Goal: Transaction & Acquisition: Book appointment/travel/reservation

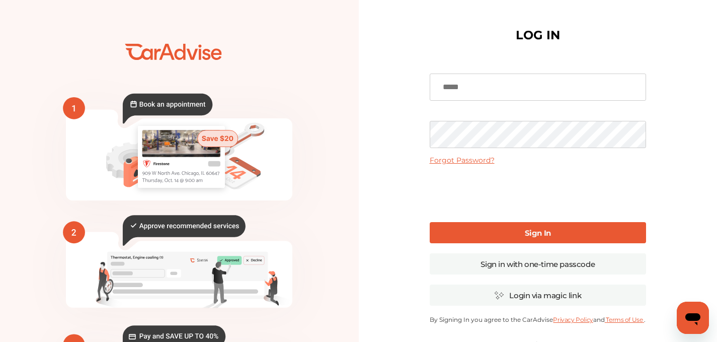
click at [498, 92] on input at bounding box center [538, 86] width 216 height 27
click at [468, 96] on input at bounding box center [538, 86] width 216 height 27
click at [538, 266] on link "Sign in with one-time passcode" at bounding box center [538, 263] width 216 height 21
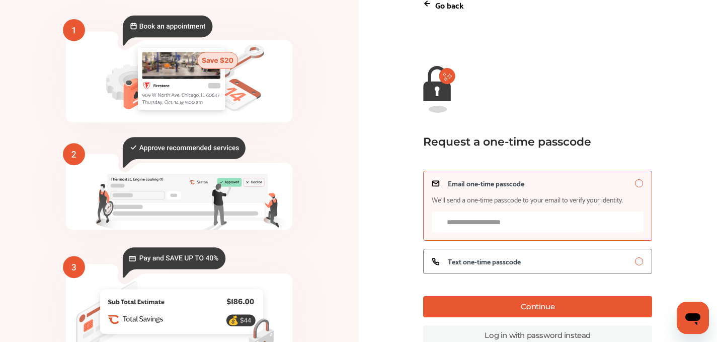
scroll to position [75, 0]
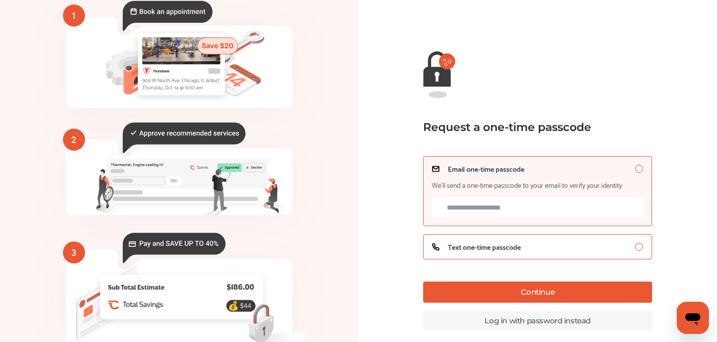
click at [489, 254] on label "Text one-time passcode" at bounding box center [537, 246] width 229 height 25
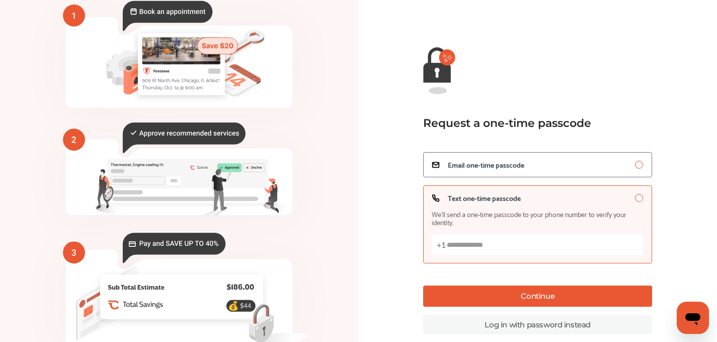
click at [476, 246] on input "Text one-time passcode We’ll send a one-time passcode to your phone number to v…" at bounding box center [538, 244] width 212 height 21
type input "**********"
click at [551, 291] on button "Continue" at bounding box center [537, 295] width 229 height 21
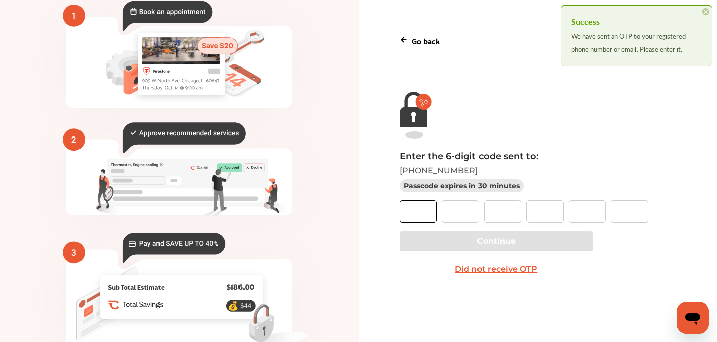
click at [436, 211] on input "text" at bounding box center [418, 211] width 37 height 22
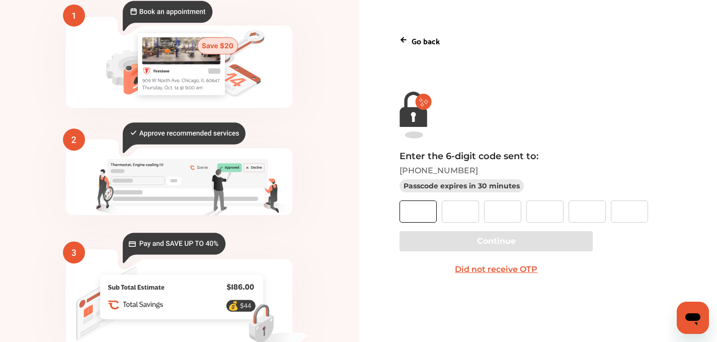
click at [426, 203] on input "text" at bounding box center [418, 211] width 37 height 22
type input "*"
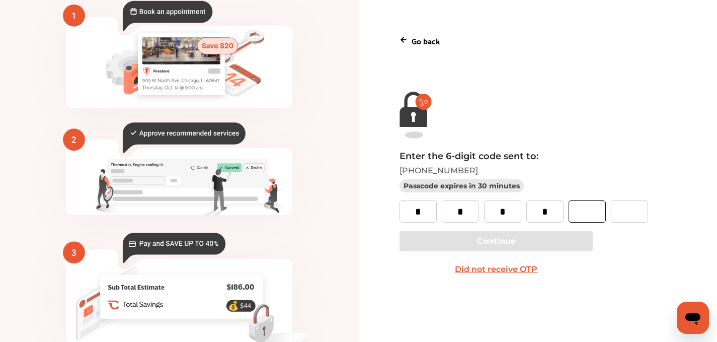
type input "*"
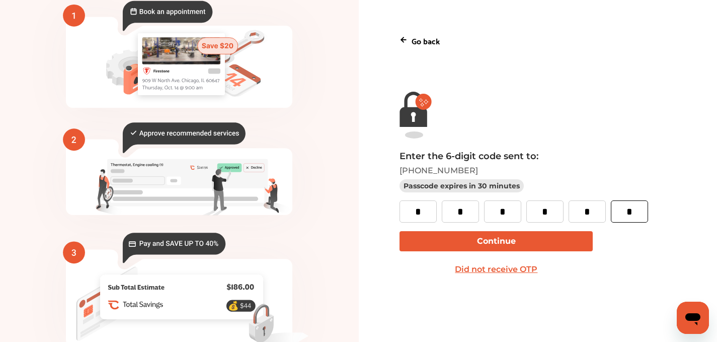
type input "*"
click at [449, 245] on button "Continue" at bounding box center [496, 241] width 193 height 20
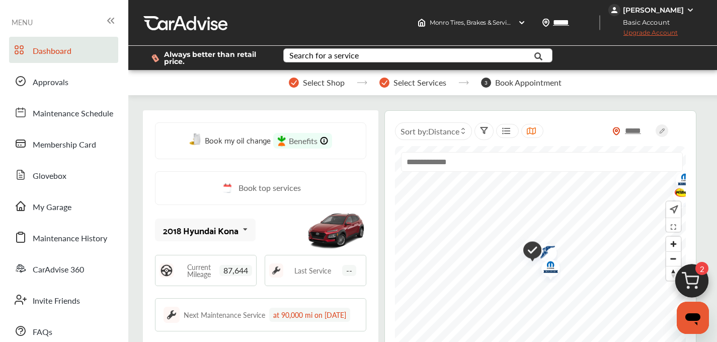
click at [309, 59] on div "Search for a service" at bounding box center [323, 55] width 69 height 8
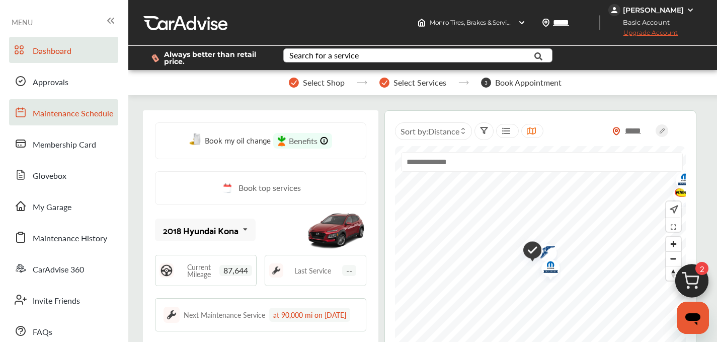
click at [78, 114] on span "Maintenance Schedule" at bounding box center [73, 113] width 81 height 13
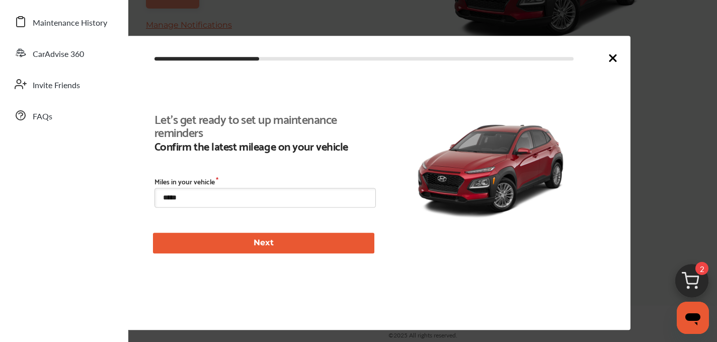
scroll to position [233, 0]
click at [203, 192] on input "*****" at bounding box center [265, 198] width 221 height 20
click at [614, 55] on icon at bounding box center [613, 58] width 12 height 12
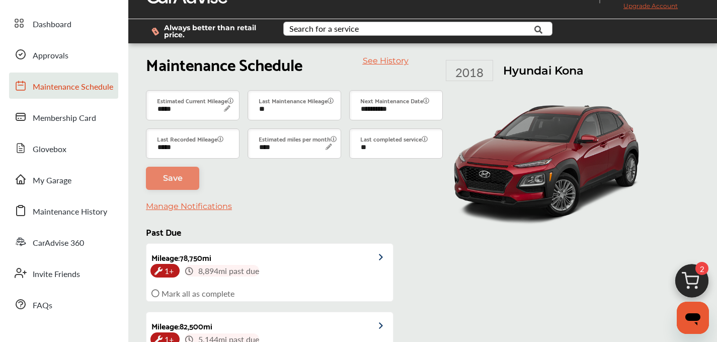
scroll to position [21, 0]
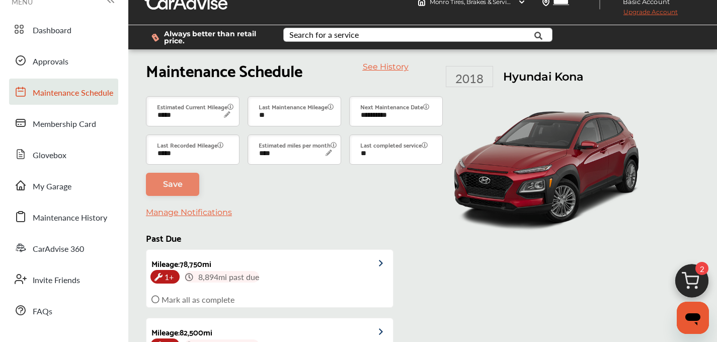
click at [477, 73] on div "2018" at bounding box center [469, 76] width 47 height 21
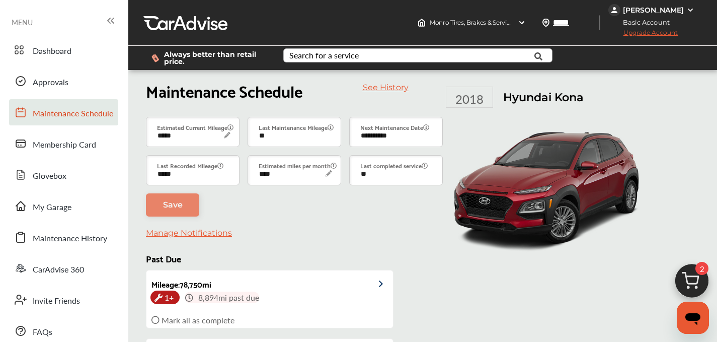
click at [633, 10] on div "[PERSON_NAME]" at bounding box center [653, 10] width 61 height 9
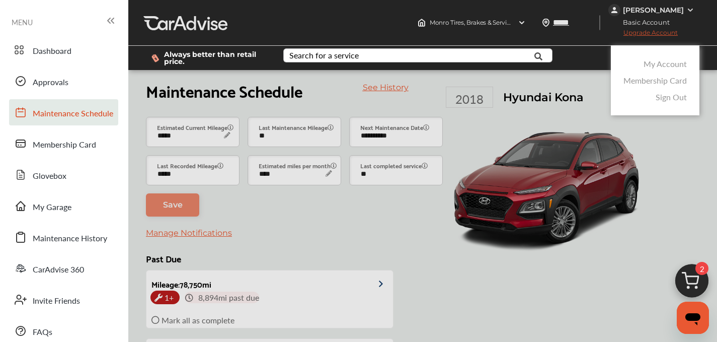
click at [647, 59] on link "My Account" at bounding box center [665, 64] width 43 height 12
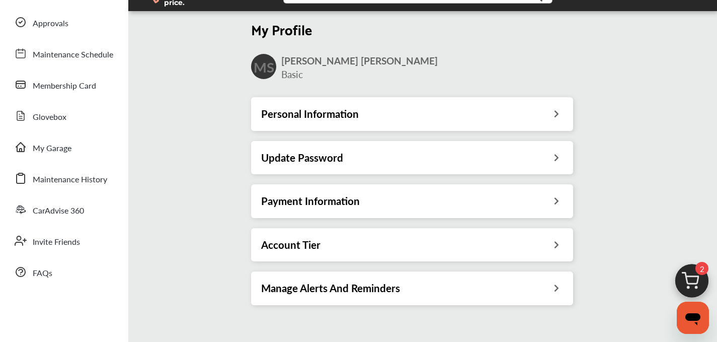
scroll to position [79, 0]
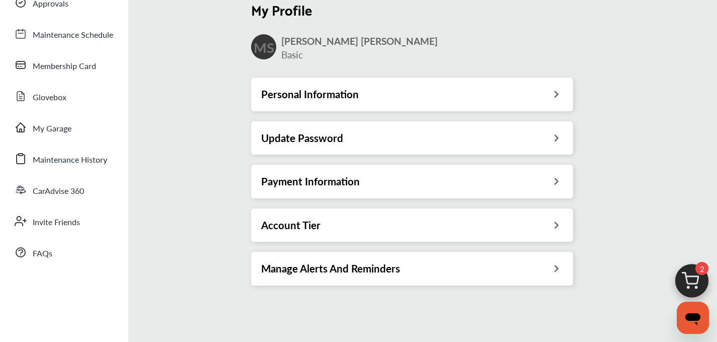
click at [318, 100] on h3 "Personal Information" at bounding box center [310, 94] width 98 height 13
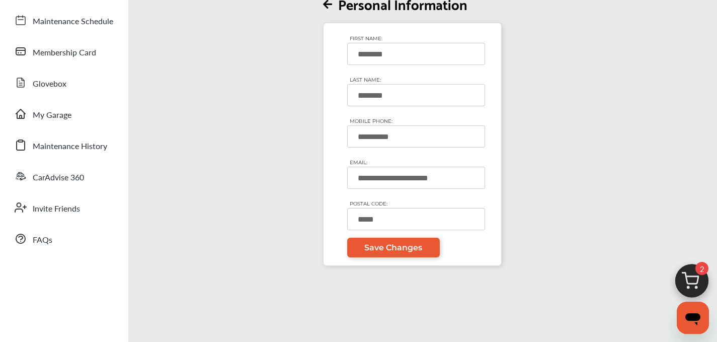
scroll to position [97, 0]
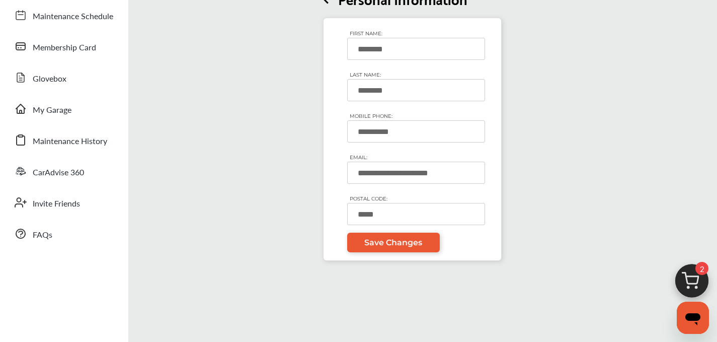
click at [417, 217] on input "*****" at bounding box center [416, 214] width 138 height 22
type input "*****"
click at [387, 237] on link "Save Changes" at bounding box center [393, 243] width 93 height 20
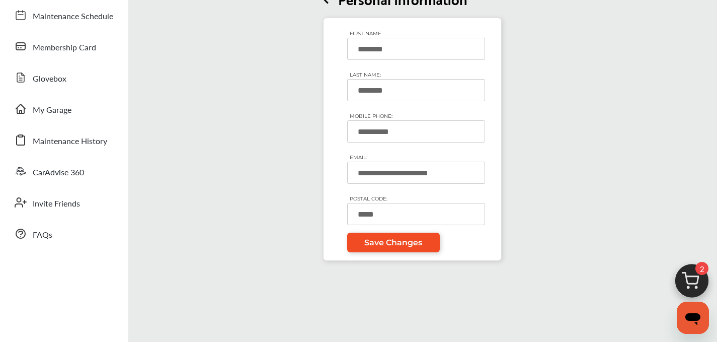
type input "*****"
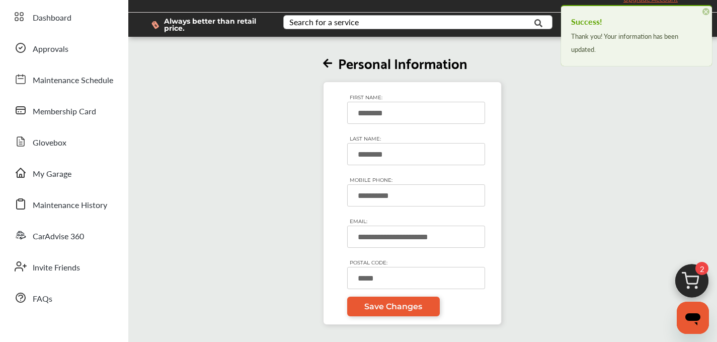
scroll to position [0, 0]
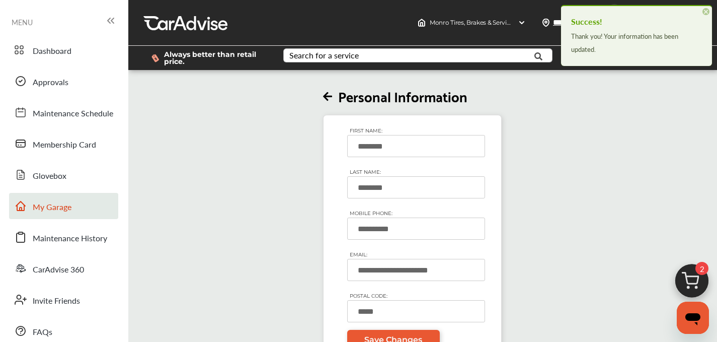
click at [67, 209] on span "My Garage" at bounding box center [52, 207] width 39 height 13
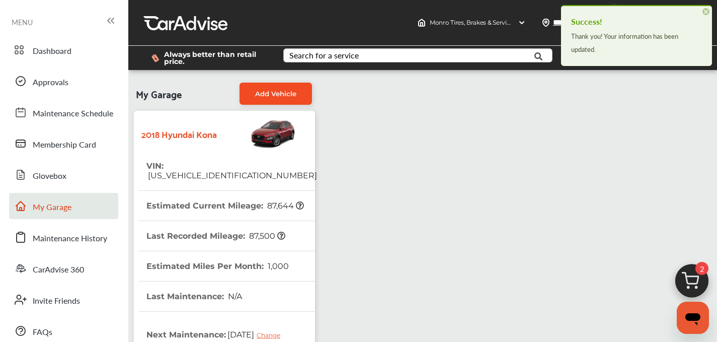
click at [276, 94] on span "Add Vehicle" at bounding box center [275, 94] width 41 height 8
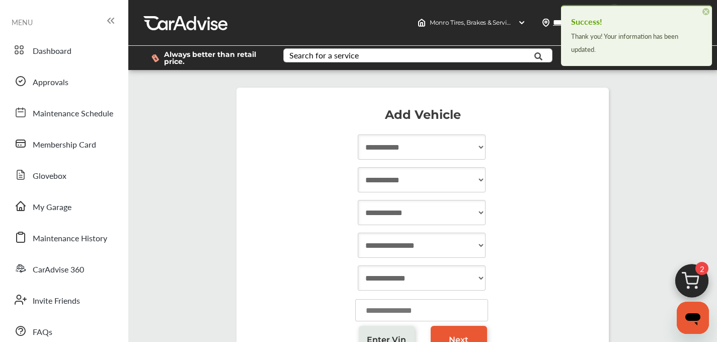
click at [411, 153] on select "**********" at bounding box center [422, 146] width 128 height 25
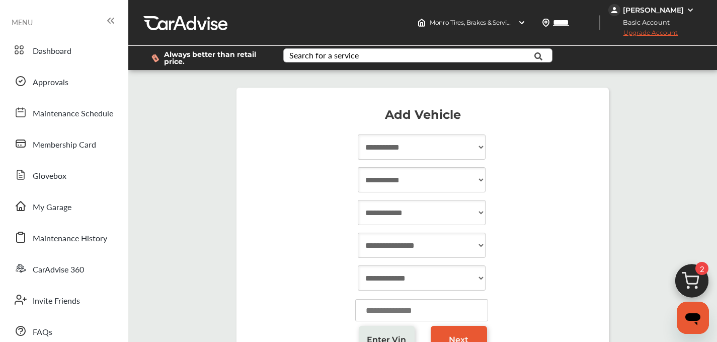
select select "****"
click at [358, 134] on select "**********" at bounding box center [422, 146] width 128 height 25
select select "*********"
click at [358, 167] on select "**********" at bounding box center [422, 179] width 128 height 25
click at [378, 216] on select "**********" at bounding box center [422, 212] width 128 height 25
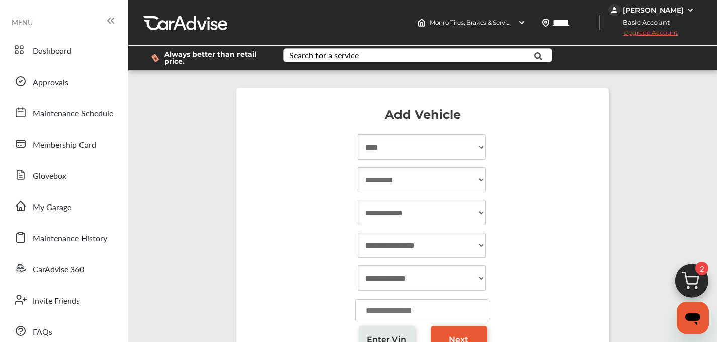
select select "***"
click at [358, 200] on select "**********" at bounding box center [422, 212] width 128 height 25
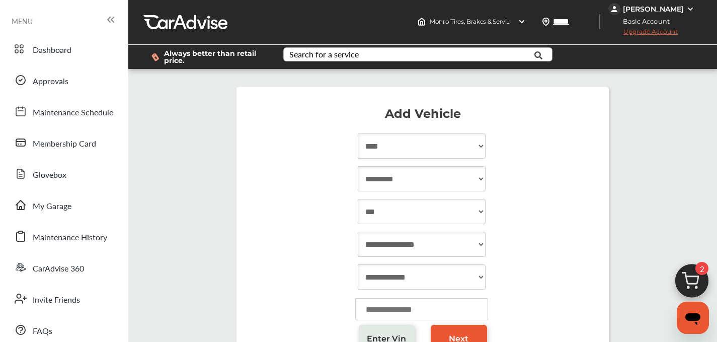
click at [370, 234] on select "**********" at bounding box center [422, 244] width 128 height 25
click at [405, 264] on select "**********" at bounding box center [422, 276] width 128 height 25
click at [373, 298] on input "number" at bounding box center [421, 309] width 133 height 22
type input "*****"
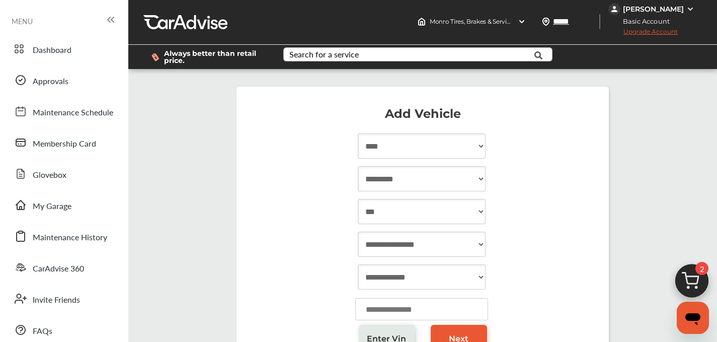
click at [417, 232] on select "**********" at bounding box center [422, 244] width 128 height 25
click at [453, 334] on span "Next" at bounding box center [459, 339] width 20 height 10
click at [396, 232] on select "**********" at bounding box center [422, 244] width 128 height 25
select select "**"
click at [358, 232] on select "**********" at bounding box center [422, 244] width 128 height 25
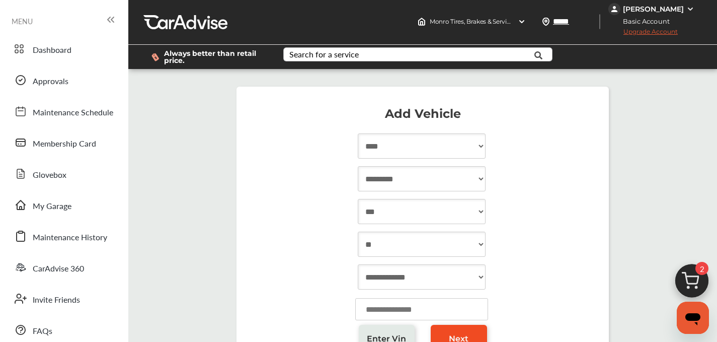
select select "**********"
click at [406, 264] on select "**********" at bounding box center [422, 276] width 128 height 25
click at [358, 264] on select "**********" at bounding box center [422, 276] width 128 height 25
click at [461, 325] on link "Next" at bounding box center [459, 338] width 56 height 27
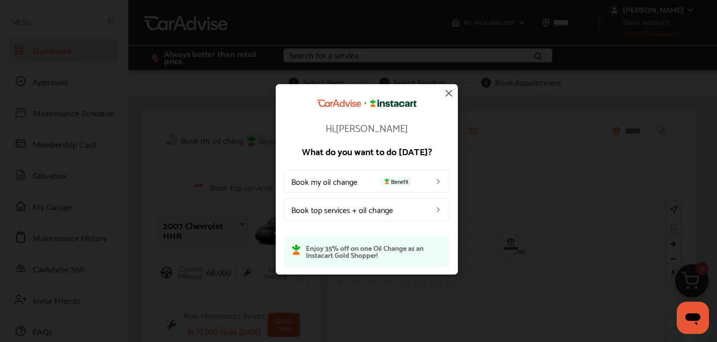
click at [408, 180] on span "Benefit" at bounding box center [396, 181] width 32 height 8
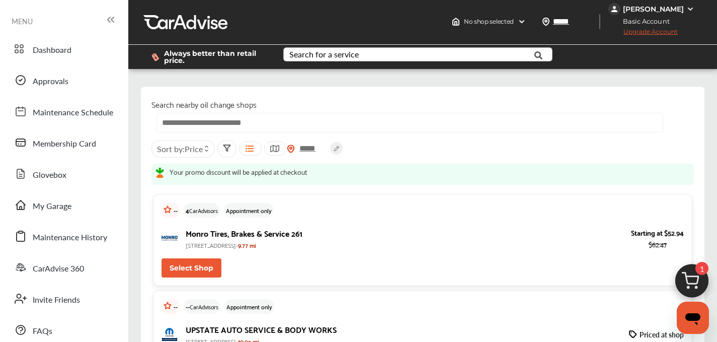
scroll to position [51, 0]
click at [185, 258] on button "Select Shop" at bounding box center [192, 267] width 60 height 19
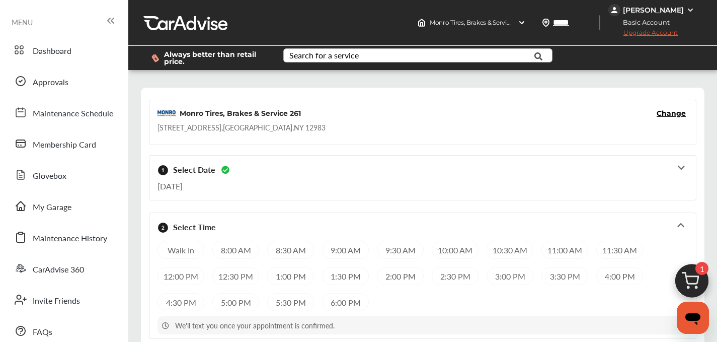
scroll to position [12, 0]
click at [671, 108] on span "Change" at bounding box center [671, 113] width 29 height 10
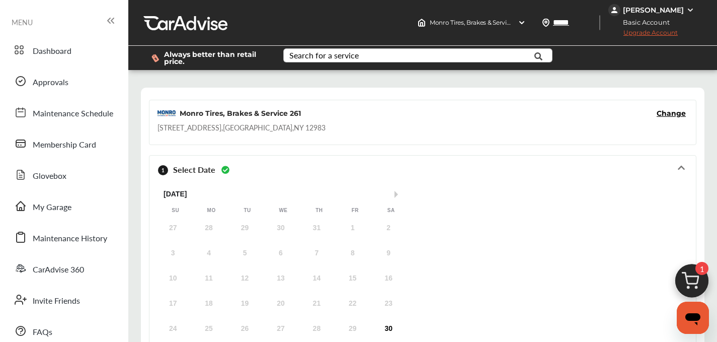
scroll to position [183, 0]
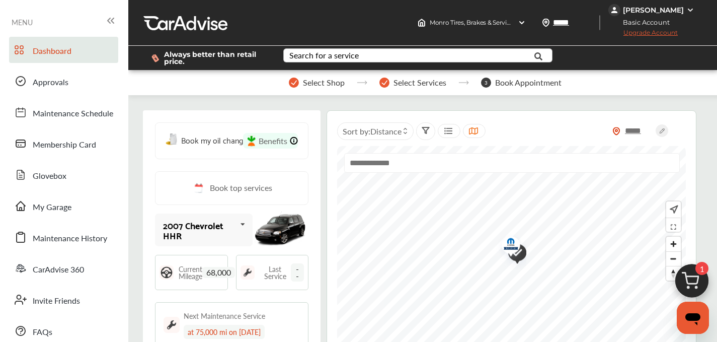
click at [239, 188] on span "Book top services" at bounding box center [241, 188] width 62 height 13
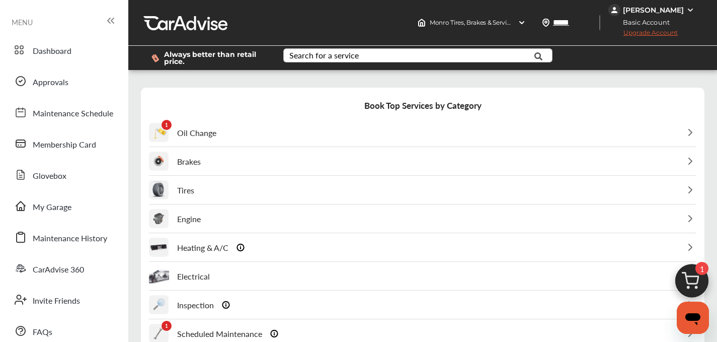
scroll to position [50, 0]
click at [209, 299] on p "Inspection" at bounding box center [195, 305] width 37 height 12
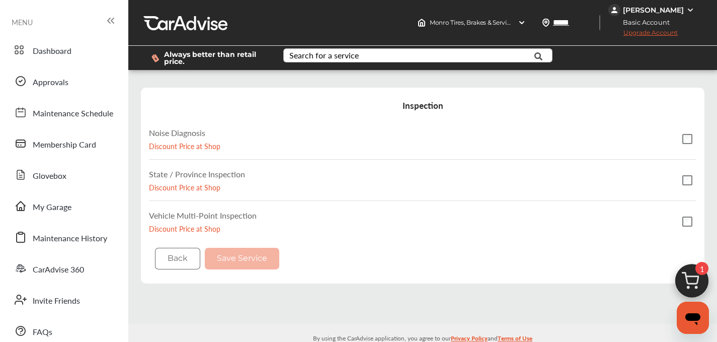
scroll to position [6, 0]
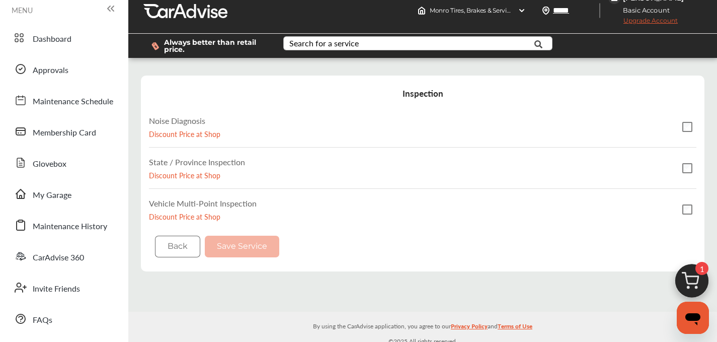
click at [311, 165] on div "State / Province Inspection Discount Price at Shop" at bounding box center [423, 168] width 548 height 40
click at [235, 156] on label "State / Province Inspection" at bounding box center [197, 162] width 96 height 12
click at [251, 240] on button "Save Service" at bounding box center [242, 247] width 75 height 22
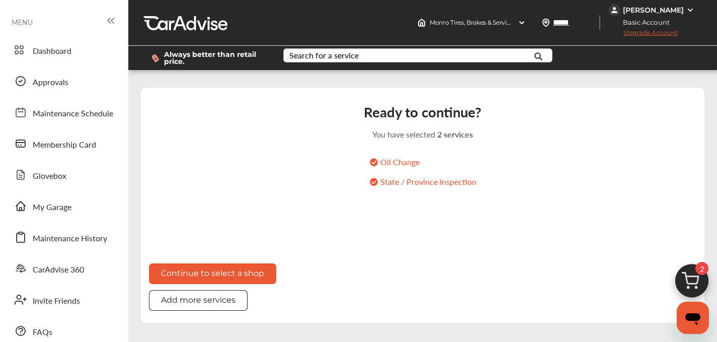
click at [267, 263] on button "Continue to select a shop" at bounding box center [212, 273] width 127 height 21
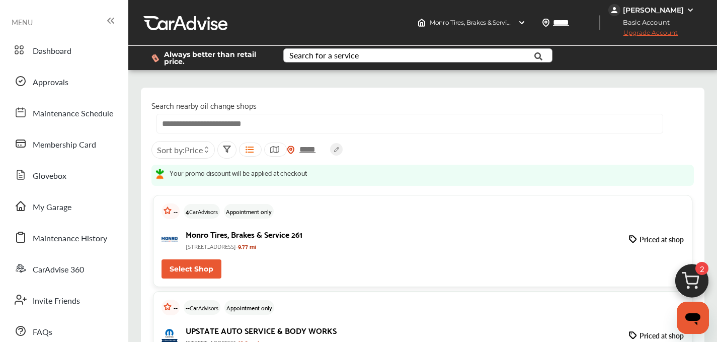
click at [203, 267] on button "Select Shop" at bounding box center [192, 268] width 60 height 19
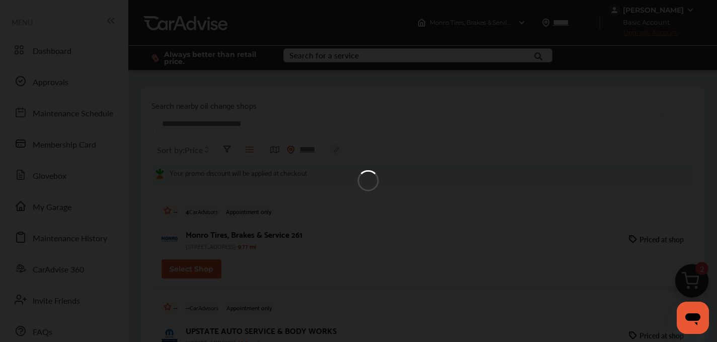
scroll to position [183, 0]
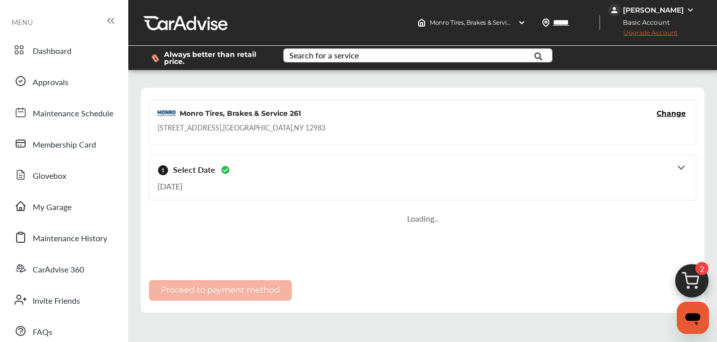
scroll to position [116, 0]
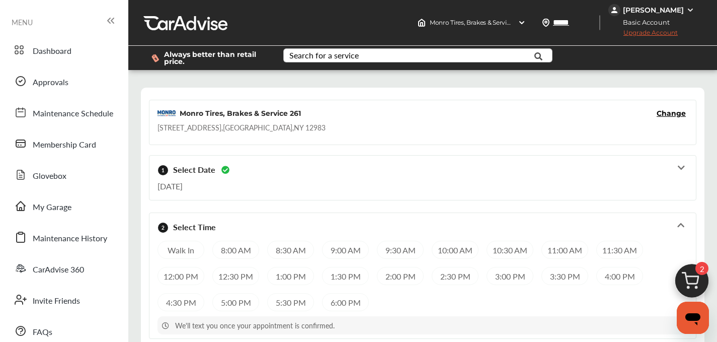
click at [166, 267] on div "12:00 PM" at bounding box center [181, 276] width 47 height 18
click at [246, 267] on div "12:30 PM" at bounding box center [234, 276] width 47 height 18
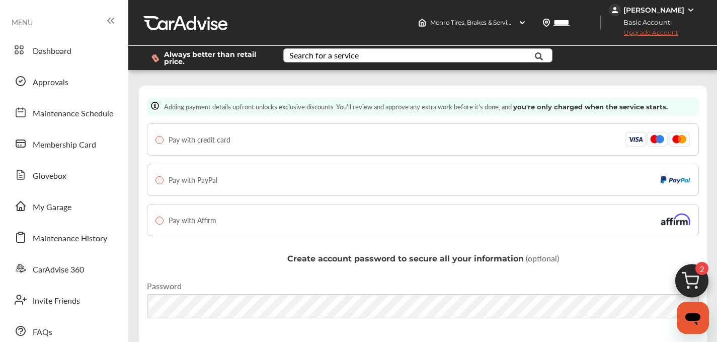
scroll to position [83, 0]
click at [196, 134] on span "Pay with credit card" at bounding box center [200, 139] width 62 height 10
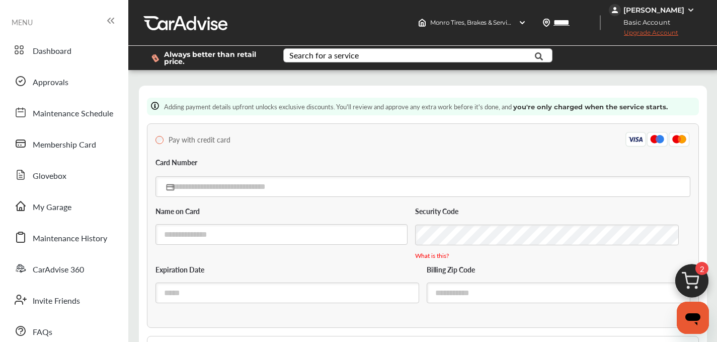
scroll to position [82, 0]
click at [210, 176] on input "text" at bounding box center [423, 186] width 535 height 21
click at [424, 123] on div "Pay with credit card Card Number Name on Card Security Code What is this? Expir…" at bounding box center [423, 225] width 552 height 204
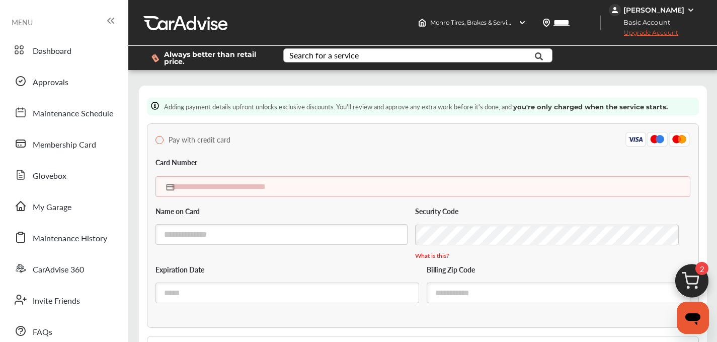
scroll to position [86, 0]
click at [285, 176] on input "text" at bounding box center [423, 186] width 535 height 21
click at [290, 176] on input "text" at bounding box center [423, 186] width 535 height 21
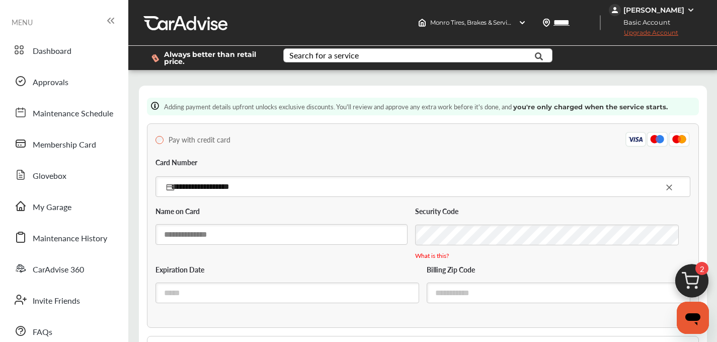
type input "**********"
type input "*"
click at [230, 292] on input "text" at bounding box center [288, 292] width 264 height 21
type input "*****"
click at [369, 235] on input "text" at bounding box center [282, 234] width 252 height 21
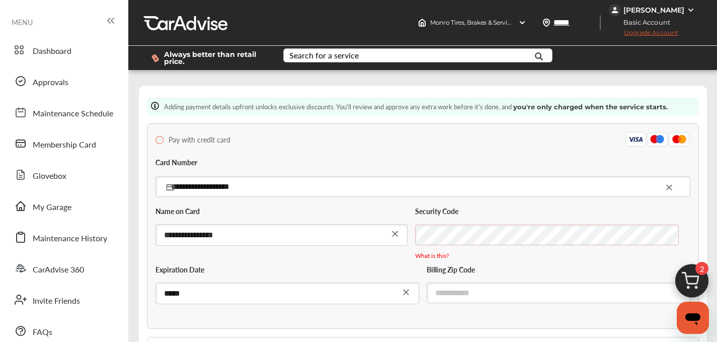
type input "**********"
click at [471, 292] on input "text" at bounding box center [559, 293] width 264 height 21
type input "*****"
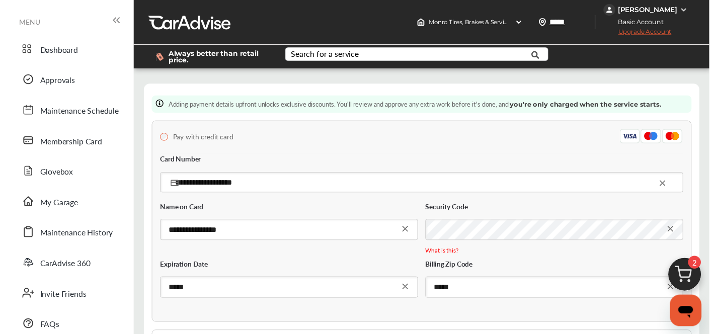
scroll to position [151, 0]
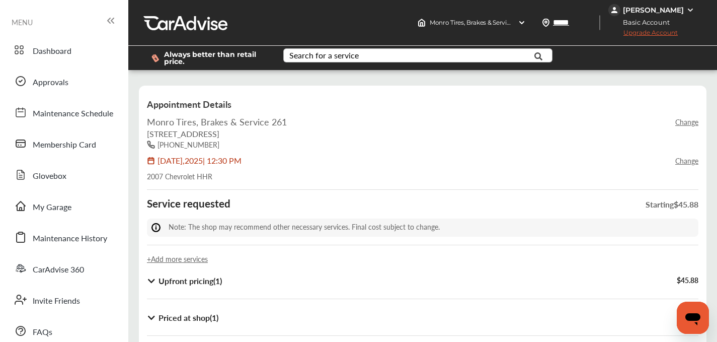
scroll to position [51, 0]
click at [192, 271] on div "Upfront pricing ( 1 ) $ 45.88" at bounding box center [423, 281] width 552 height 20
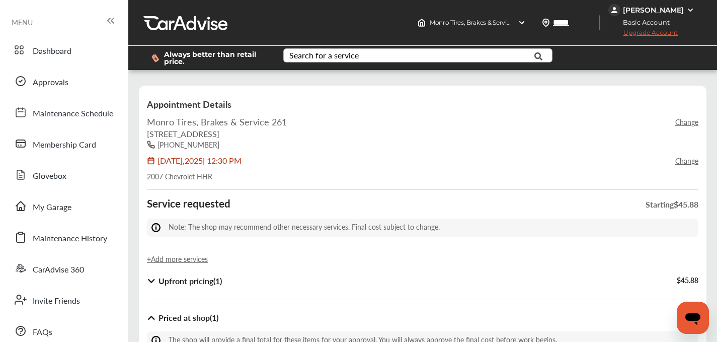
scroll to position [248, 0]
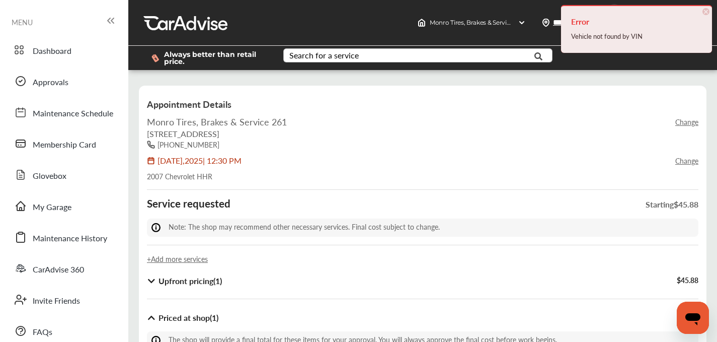
scroll to position [39, 0]
click at [179, 275] on b "Upfront pricing ( 1 )" at bounding box center [190, 281] width 63 height 12
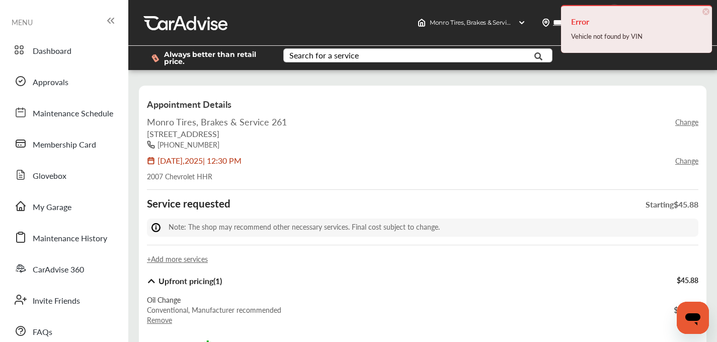
scroll to position [210, 0]
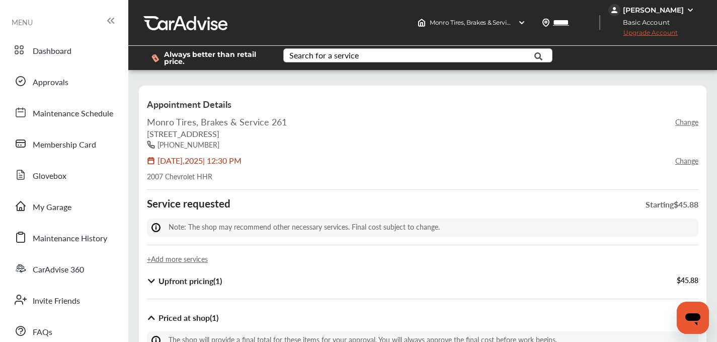
scroll to position [293, 0]
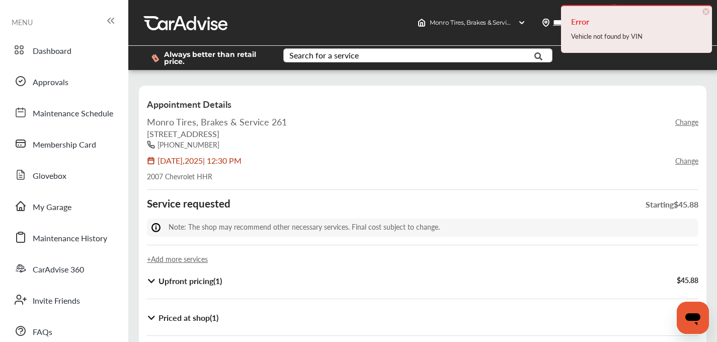
scroll to position [6, 0]
click at [679, 156] on link "Change" at bounding box center [687, 161] width 23 height 10
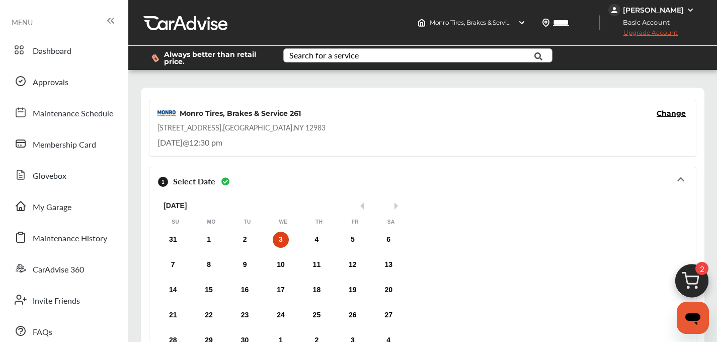
scroll to position [183, 0]
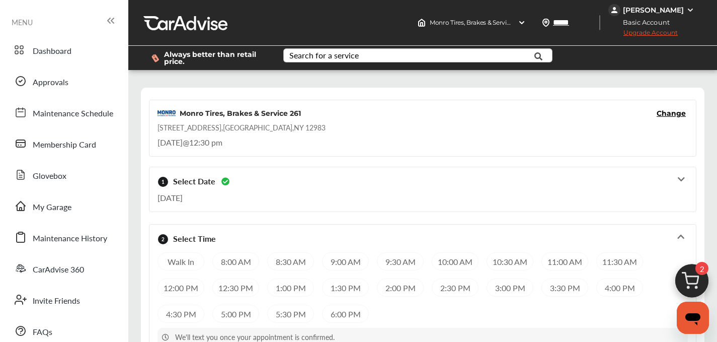
click at [231, 252] on div "Walk In 8:00 AM 8:30 AM 9:00 AM 9:30 AM 10:00 AM 10:30 AM 11:00 AM 11:30 AM 12:…" at bounding box center [423, 287] width 531 height 70
click at [222, 278] on div "12:30 PM" at bounding box center [235, 287] width 47 height 18
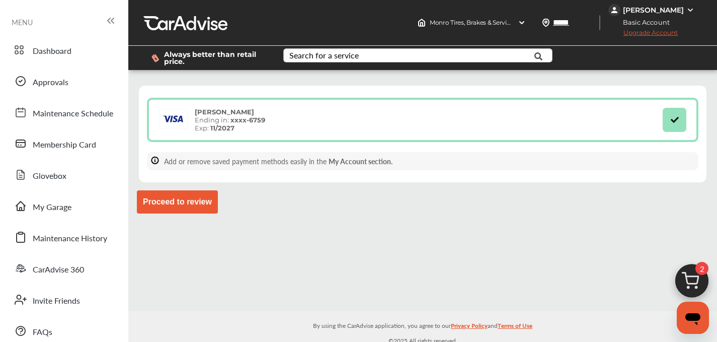
click at [186, 207] on button "Proceed to review" at bounding box center [177, 201] width 81 height 23
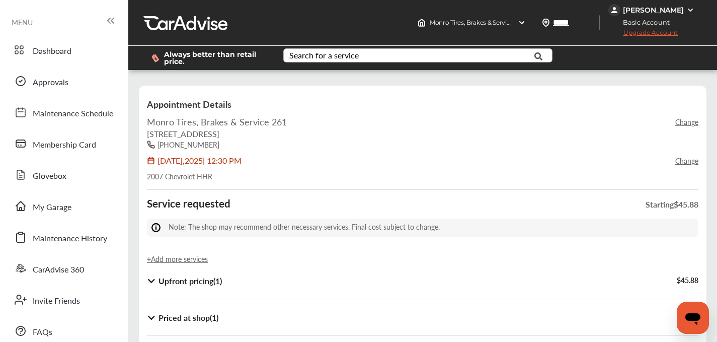
scroll to position [182, 0]
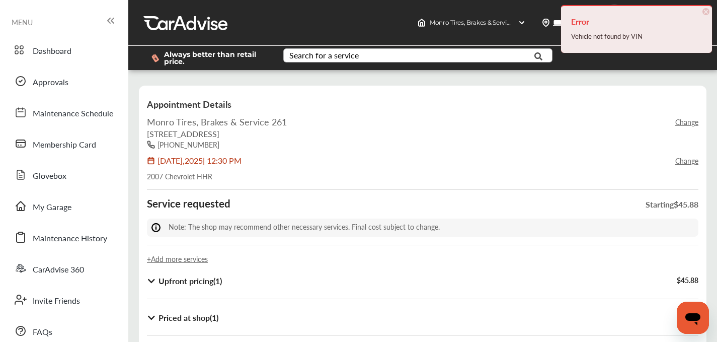
scroll to position [86, 0]
click at [679, 156] on link "Change" at bounding box center [687, 161] width 23 height 10
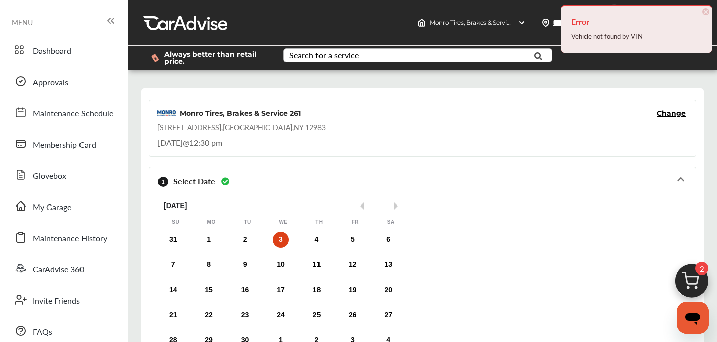
scroll to position [32, 0]
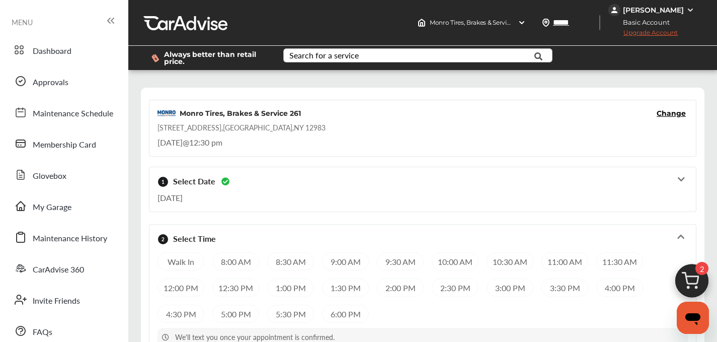
click at [245, 278] on div "12:30 PM" at bounding box center [235, 287] width 47 height 18
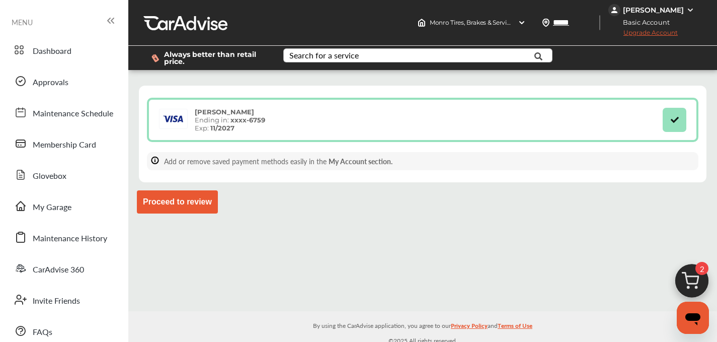
click at [188, 201] on button "Proceed to review" at bounding box center [177, 201] width 81 height 23
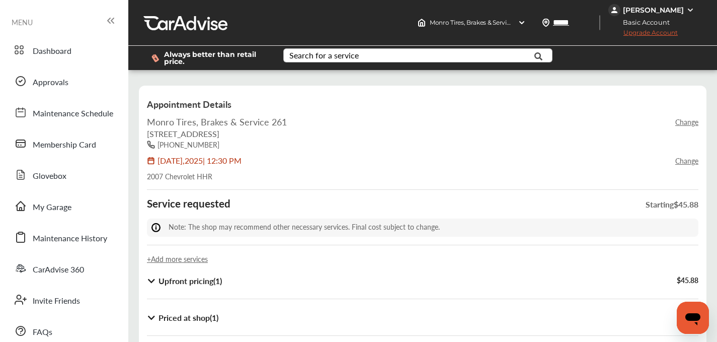
scroll to position [14, 0]
click at [193, 254] on p "+Add more services" at bounding box center [423, 259] width 552 height 10
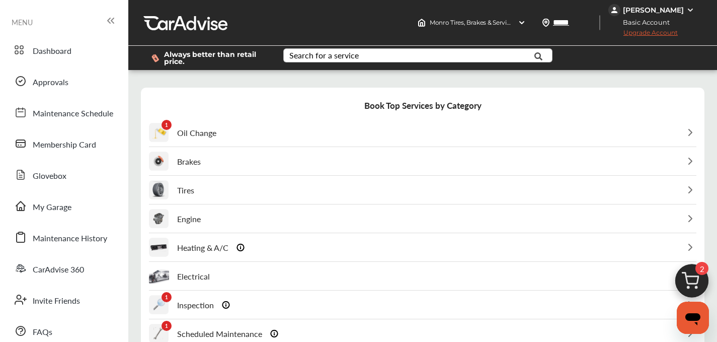
scroll to position [146, 0]
click at [274, 329] on img at bounding box center [274, 333] width 8 height 9
click at [243, 320] on div "1 Scheduled Maintenance" at bounding box center [213, 334] width 129 height 28
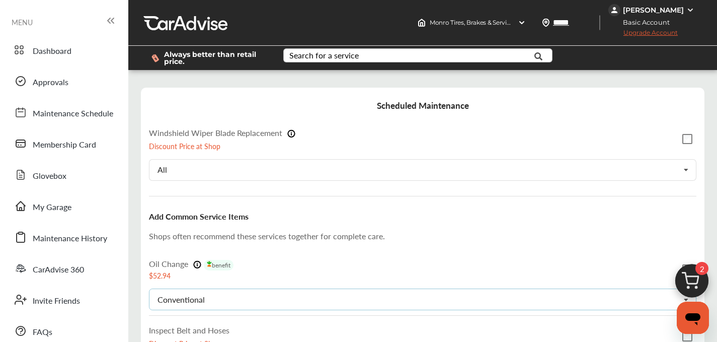
click at [232, 288] on div "Conventional Conventional Synthetic-blend Full-synthetic Euro-synthetic Diesel-…" at bounding box center [423, 299] width 548 height 22
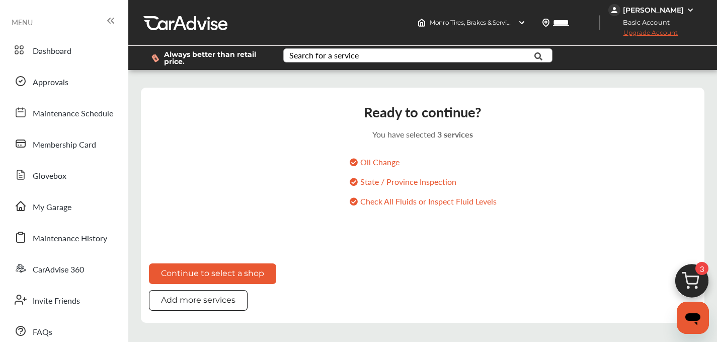
scroll to position [57, 0]
click at [252, 263] on button "Continue to select a shop" at bounding box center [212, 273] width 127 height 21
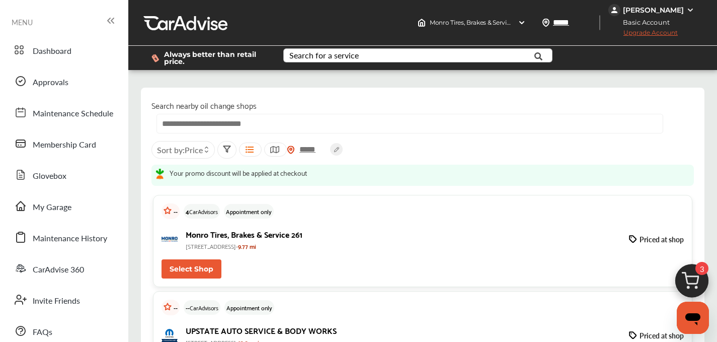
click at [194, 266] on button "Select Shop" at bounding box center [192, 268] width 60 height 19
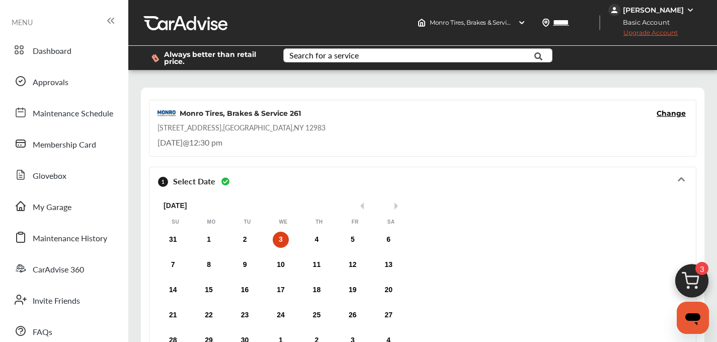
scroll to position [169, 0]
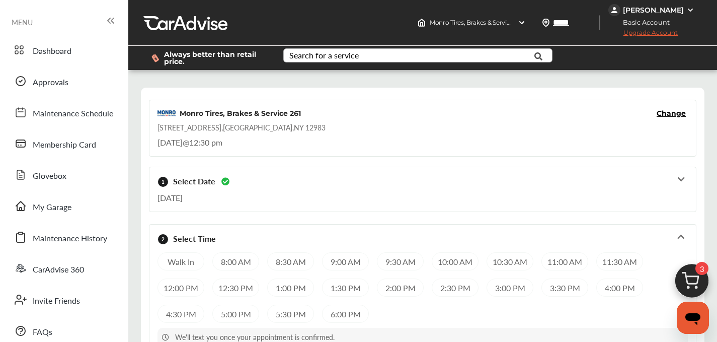
scroll to position [127, 0]
click at [241, 278] on div "12:30 PM" at bounding box center [235, 287] width 47 height 18
drag, startPoint x: 241, startPoint y: 256, endPoint x: 238, endPoint y: 241, distance: 15.4
click at [241, 256] on div "Monro Tires, Brakes & Service 261 Change [STREET_ADDRESS] [DATE] 12:30 pm 1 Sel…" at bounding box center [423, 241] width 564 height 306
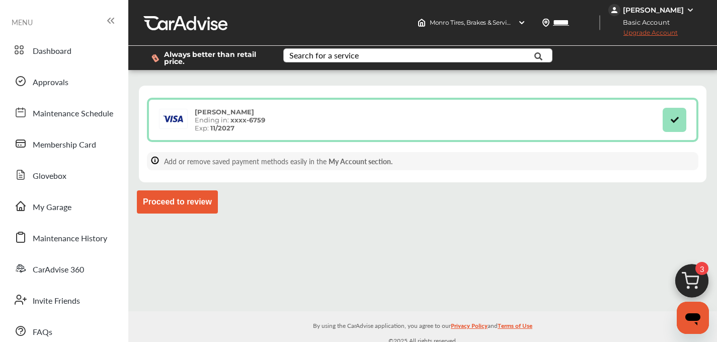
click at [183, 196] on button "Proceed to review" at bounding box center [177, 201] width 81 height 23
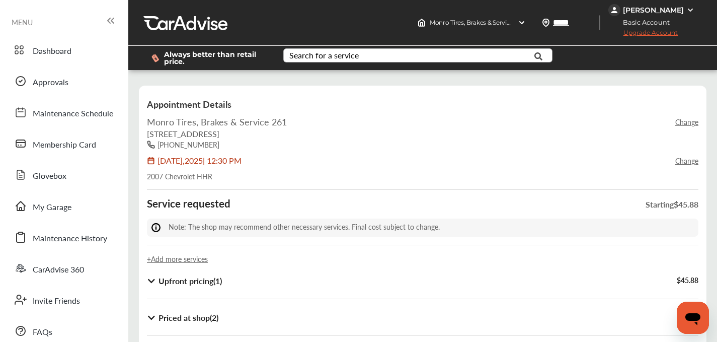
scroll to position [178, 0]
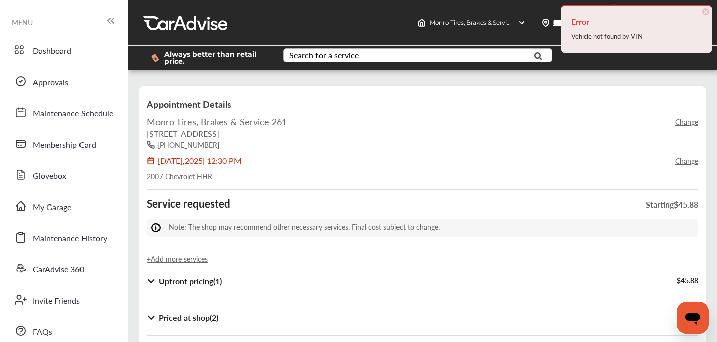
scroll to position [63, 0]
click at [680, 156] on link "Change" at bounding box center [687, 161] width 23 height 10
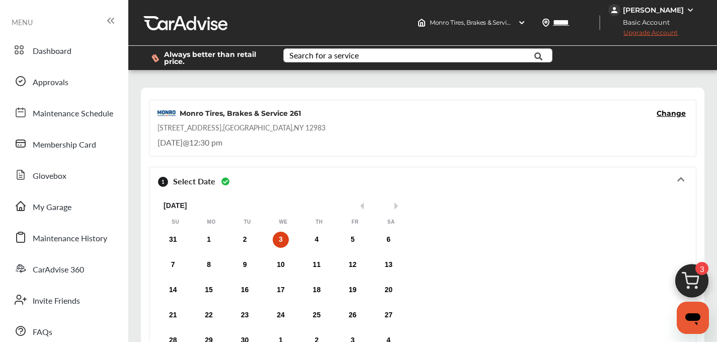
scroll to position [183, 0]
click at [52, 193] on link "My Garage" at bounding box center [63, 206] width 109 height 26
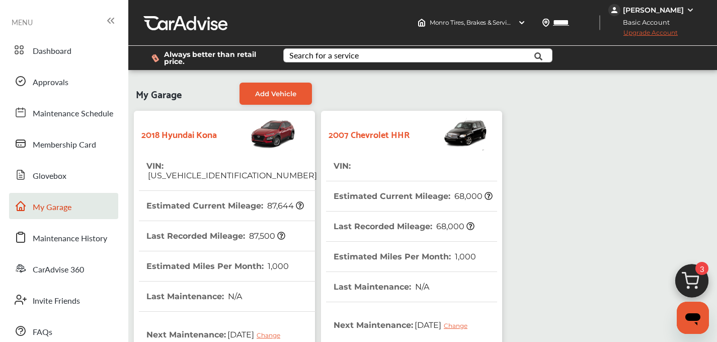
scroll to position [235, 0]
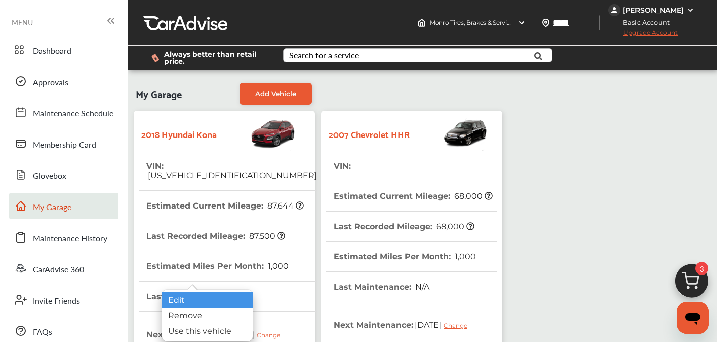
click at [171, 303] on div "Edit" at bounding box center [207, 300] width 91 height 16
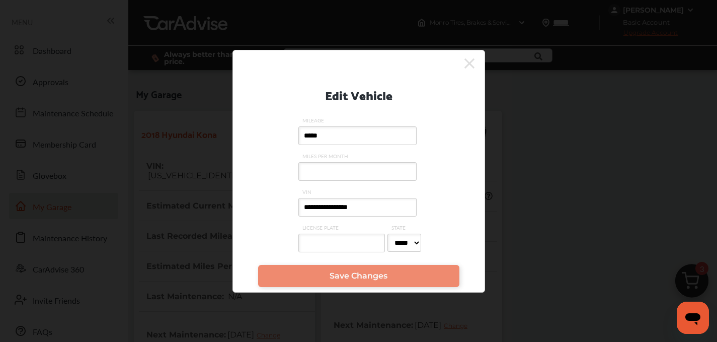
click at [470, 66] on icon at bounding box center [470, 63] width 10 height 16
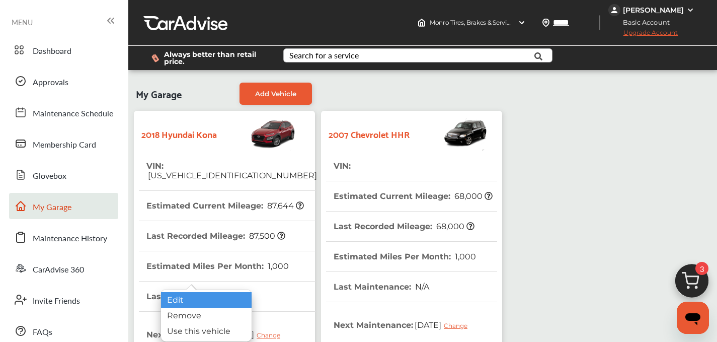
click at [189, 301] on div "Edit" at bounding box center [206, 300] width 91 height 16
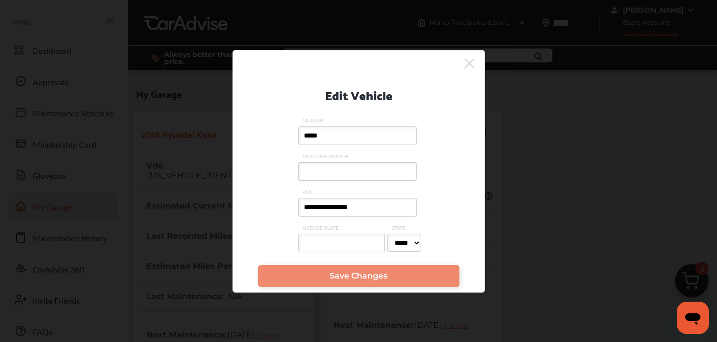
click at [342, 238] on input "LICENSE PLATE" at bounding box center [342, 243] width 87 height 19
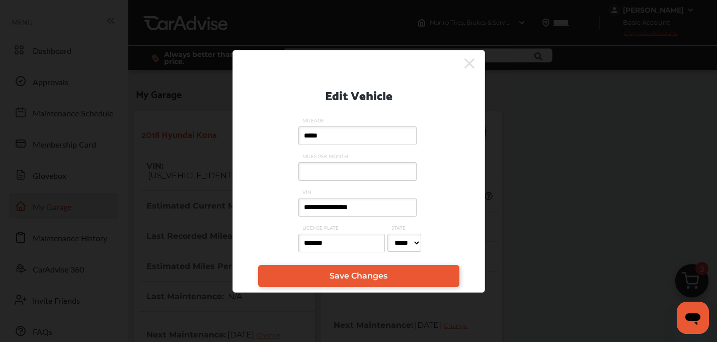
type input "*******"
click at [416, 246] on select "***** ** ** ** ** ** ** ** ** ** ** ** ** ** ** ** ** ** ** ** ** ** ** ** ** *…" at bounding box center [405, 243] width 34 height 18
select select "**"
click at [388, 234] on select "***** ** ** ** ** ** ** ** ** ** ** ** ** ** ** ** ** ** ** ** ** ** ** ** ** *…" at bounding box center [405, 243] width 34 height 18
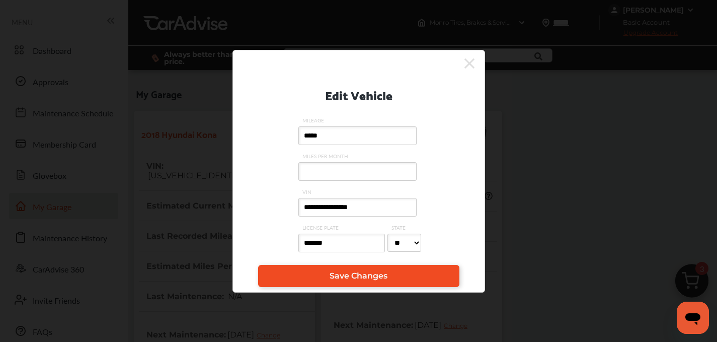
click at [361, 280] on span "Save Changes" at bounding box center [359, 276] width 58 height 10
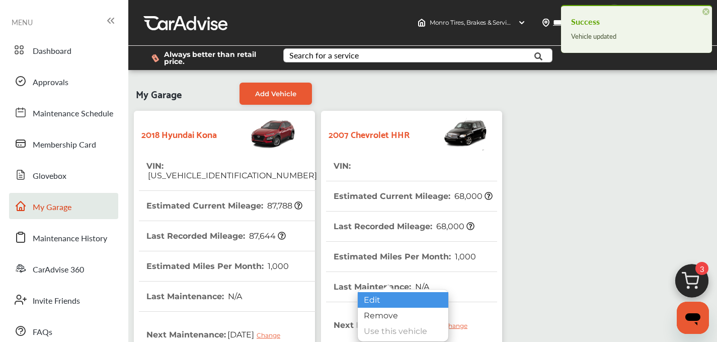
click at [370, 302] on div "Edit" at bounding box center [403, 300] width 91 height 16
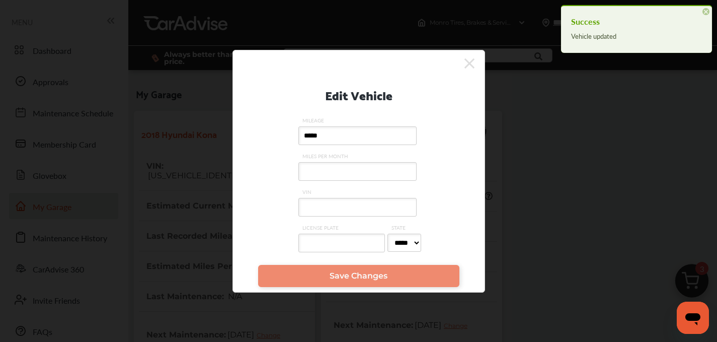
click at [330, 203] on input "VIN" at bounding box center [358, 207] width 118 height 19
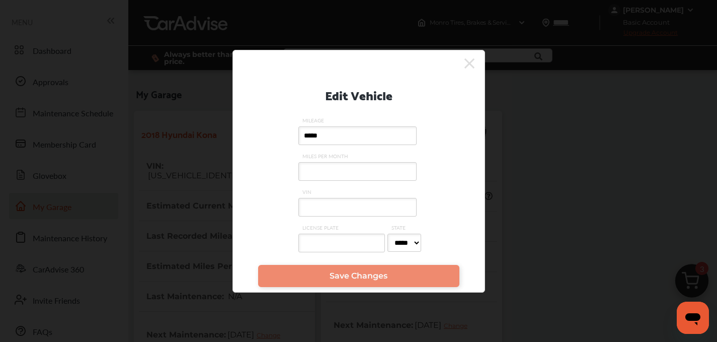
click at [315, 245] on input "LICENSE PLATE" at bounding box center [342, 243] width 87 height 19
click at [472, 58] on icon at bounding box center [470, 63] width 10 height 10
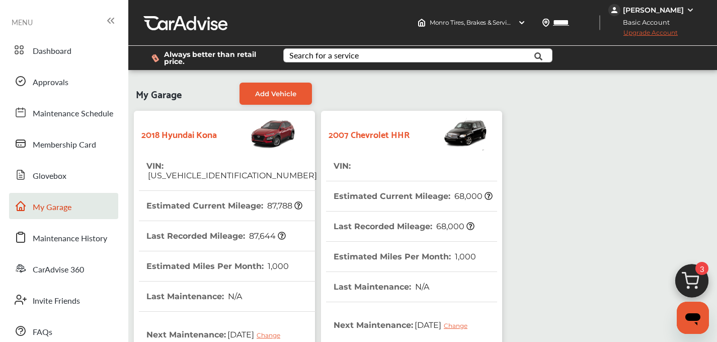
scroll to position [246, 0]
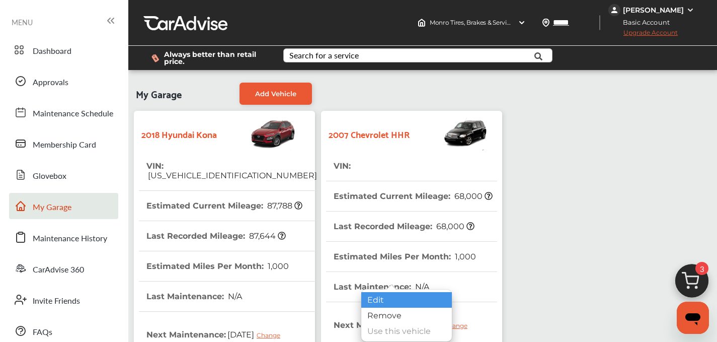
click at [373, 295] on div "Edit" at bounding box center [406, 300] width 91 height 16
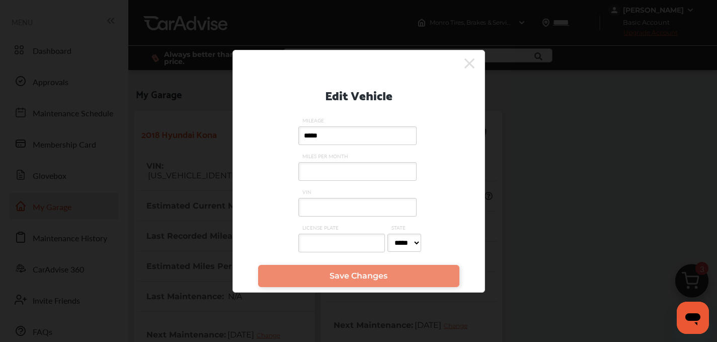
click at [347, 202] on input "VIN" at bounding box center [358, 207] width 118 height 19
click at [338, 239] on input "LICENSE PLATE" at bounding box center [342, 243] width 87 height 19
click at [327, 195] on label "VIN" at bounding box center [359, 206] width 121 height 36
click at [327, 198] on input "VIN" at bounding box center [358, 207] width 118 height 19
click at [323, 210] on input "VIN" at bounding box center [358, 207] width 118 height 19
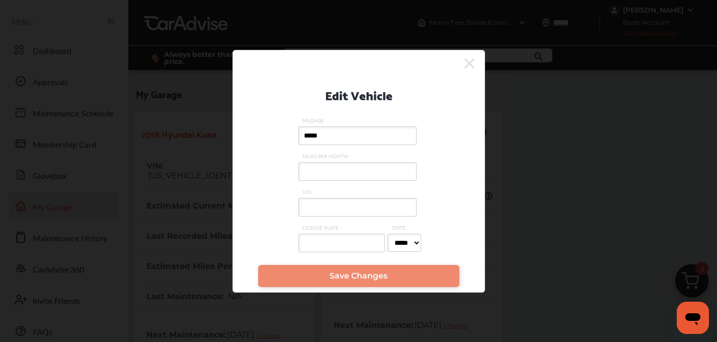
click at [284, 197] on div "Edit Vehicle MILEAGE ***** MILES PER MONTH VIN LICENSE PLATE STATE ***** ** ** …" at bounding box center [358, 166] width 221 height 188
click at [310, 208] on input "VIN" at bounding box center [358, 207] width 118 height 19
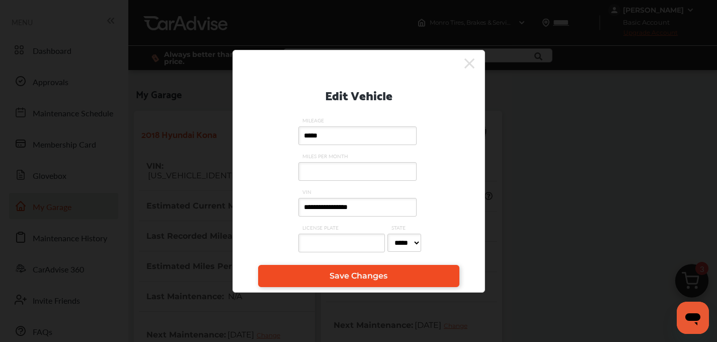
type input "**********"
click at [357, 270] on link "Save Changes" at bounding box center [358, 276] width 201 height 22
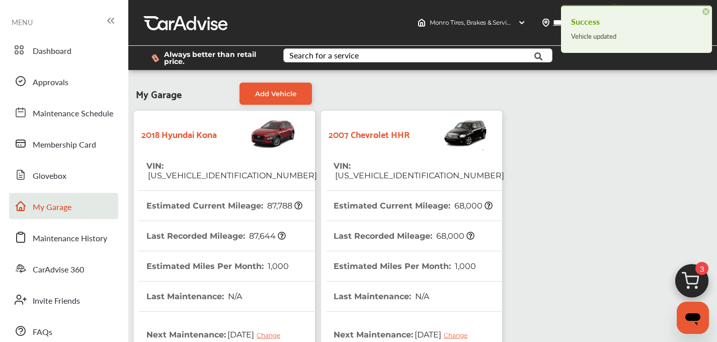
scroll to position [61, 0]
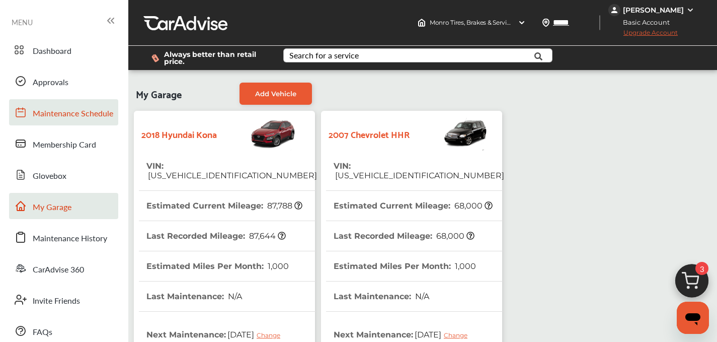
click at [71, 107] on span "Maintenance Schedule" at bounding box center [73, 113] width 81 height 13
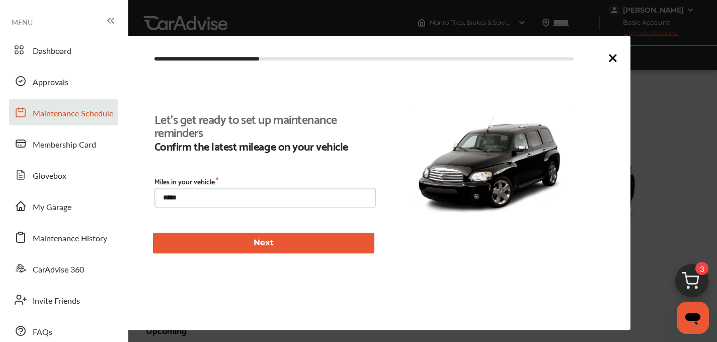
scroll to position [215, 0]
click at [228, 239] on button "Next" at bounding box center [263, 243] width 221 height 21
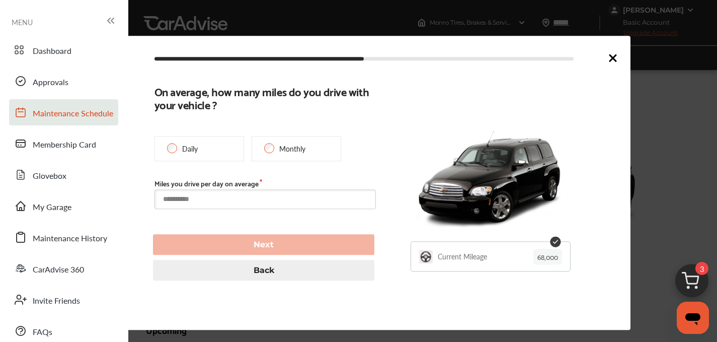
click at [257, 200] on input "text" at bounding box center [265, 200] width 221 height 20
click at [614, 57] on icon at bounding box center [613, 58] width 6 height 6
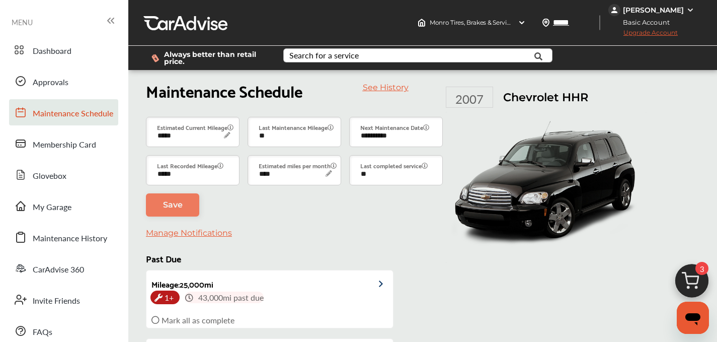
scroll to position [0, 0]
click at [303, 55] on div "Search for a service" at bounding box center [323, 55] width 69 height 8
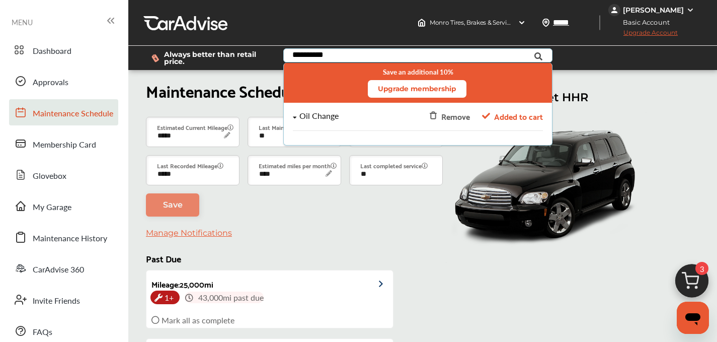
type input "**********"
click at [524, 122] on span "Added to cart" at bounding box center [518, 116] width 49 height 14
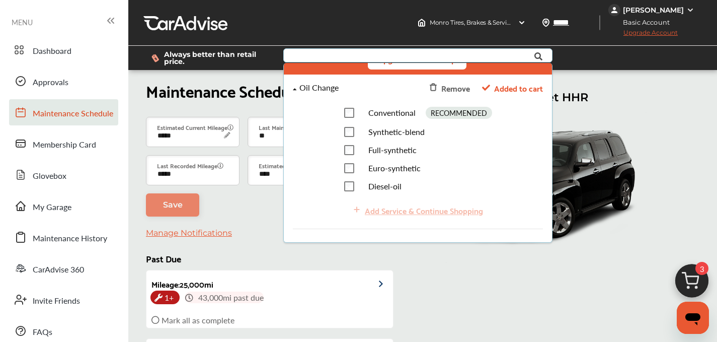
scroll to position [30, 0]
click at [383, 212] on div "Add Service & Continue Shopping" at bounding box center [418, 209] width 250 height 22
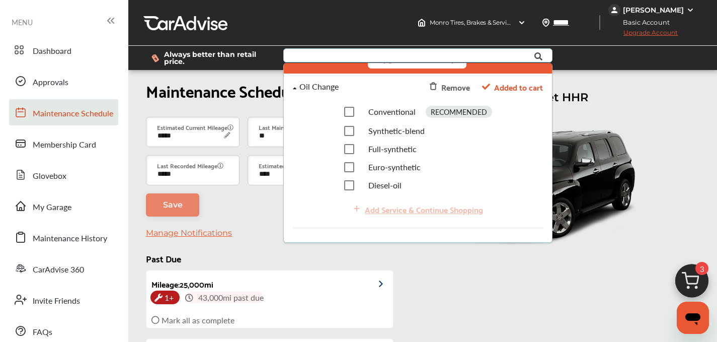
click at [228, 202] on div "**********" at bounding box center [277, 167] width 263 height 100
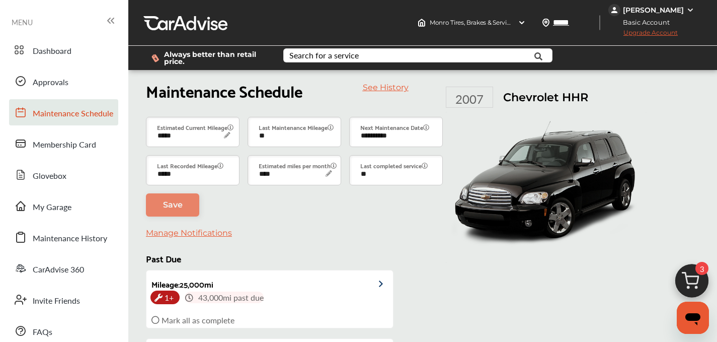
scroll to position [208, 0]
click at [690, 268] on img at bounding box center [692, 283] width 48 height 48
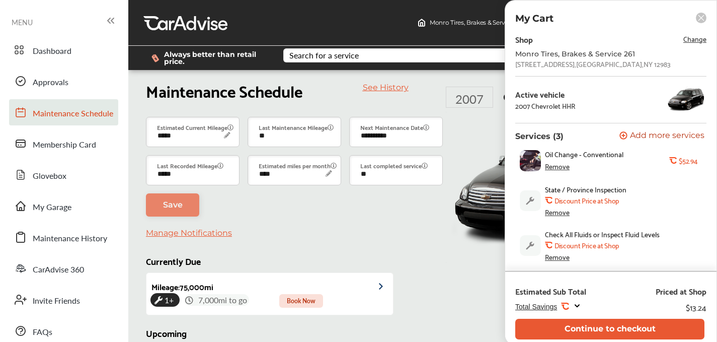
scroll to position [164, 0]
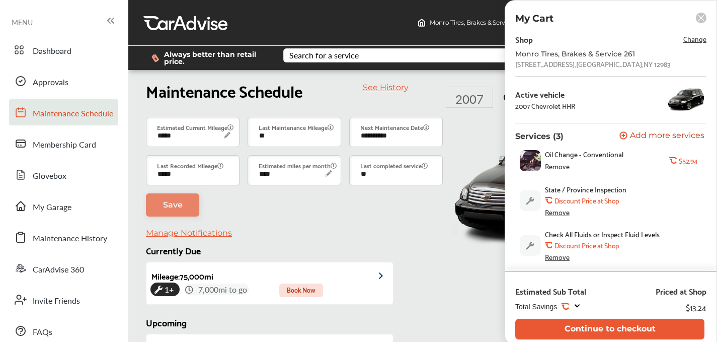
click at [554, 256] on div "Remove" at bounding box center [557, 257] width 25 height 8
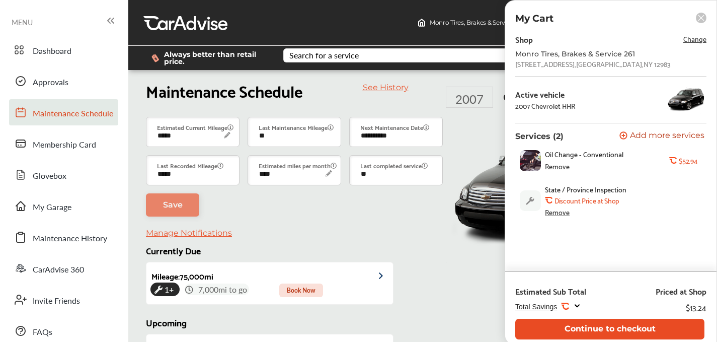
click at [553, 324] on button "Continue to checkout" at bounding box center [609, 329] width 189 height 21
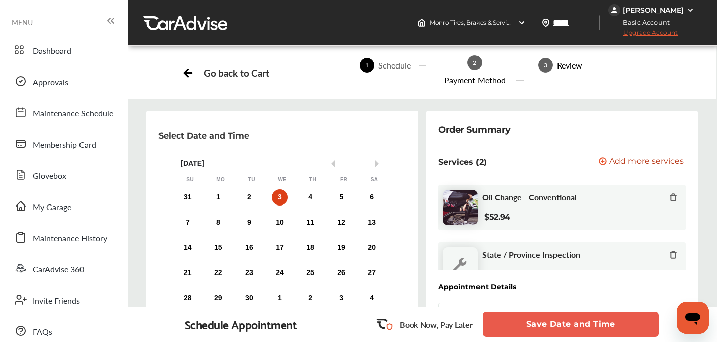
scroll to position [121, 0]
click at [522, 320] on button "Save Date and Time" at bounding box center [571, 324] width 176 height 25
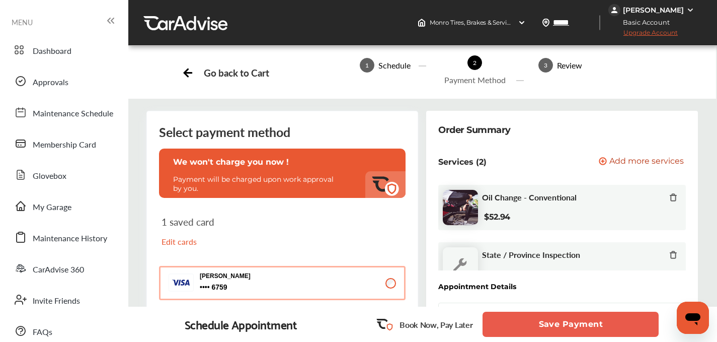
scroll to position [202, 0]
click at [547, 321] on button "Save Payment" at bounding box center [571, 324] width 176 height 25
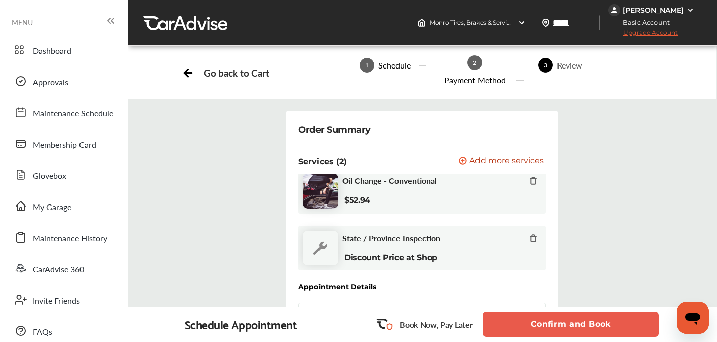
scroll to position [534, 0]
click at [514, 326] on button "Confirm and Book" at bounding box center [571, 324] width 176 height 25
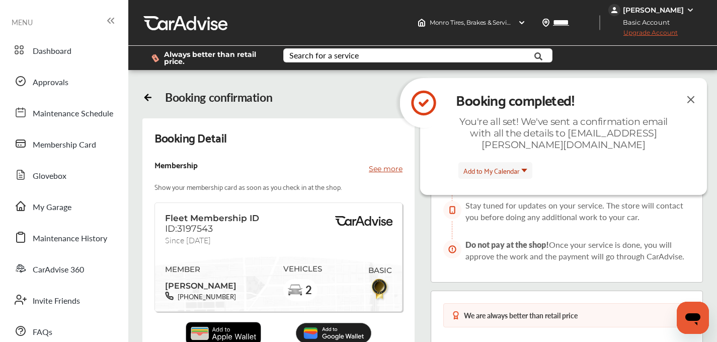
scroll to position [113, 0]
click at [383, 277] on img at bounding box center [380, 289] width 23 height 24
click at [217, 277] on span "[PERSON_NAME]" at bounding box center [200, 284] width 71 height 14
click at [263, 253] on div "MEMBER [PERSON_NAME] [PHONE_NUMBER] VEHICLES 2 BASIC" at bounding box center [278, 282] width 227 height 58
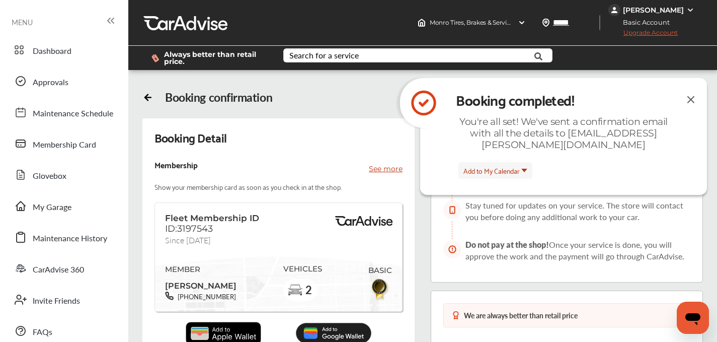
click at [376, 164] on p "See more" at bounding box center [386, 169] width 34 height 10
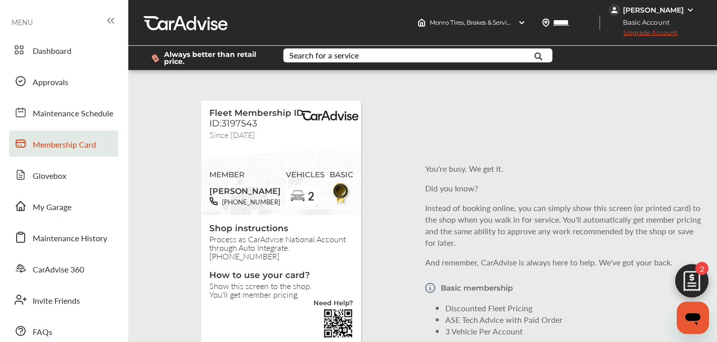
scroll to position [86, 0]
click at [78, 118] on span "Maintenance Schedule" at bounding box center [73, 113] width 81 height 13
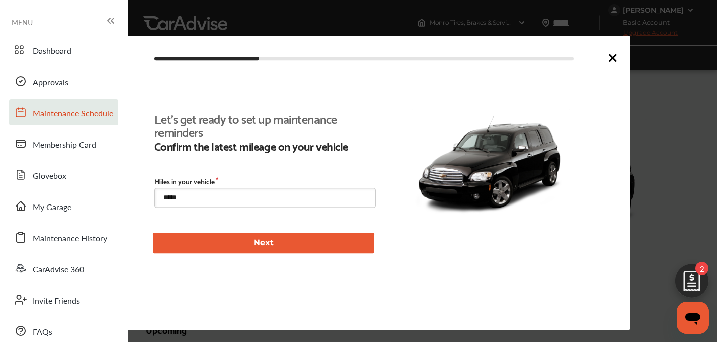
scroll to position [215, 0]
click at [617, 43] on div "Let's get ready to set up maintenance reminders Confirm the latest mileage on y…" at bounding box center [378, 183] width 503 height 294
click at [617, 52] on icon at bounding box center [613, 58] width 12 height 12
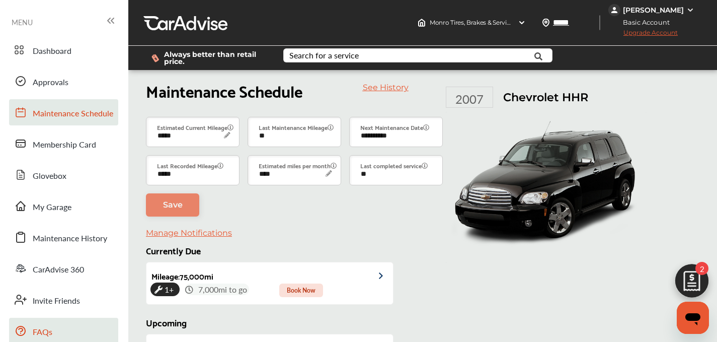
scroll to position [146, 0]
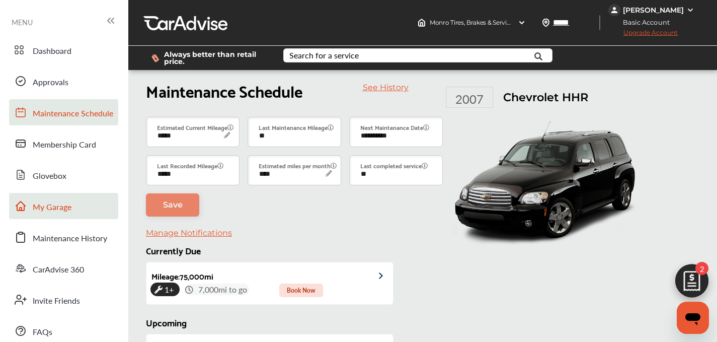
click at [49, 193] on link "My Garage" at bounding box center [63, 206] width 109 height 26
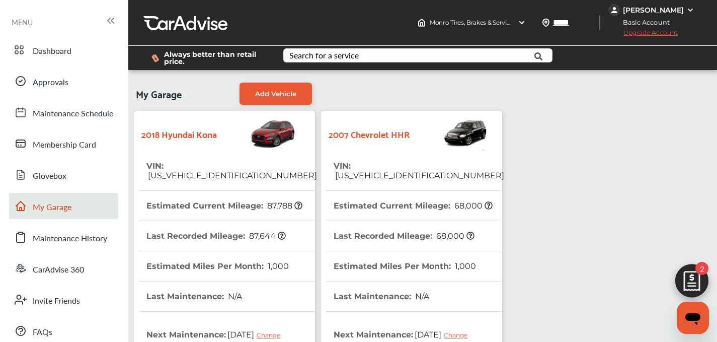
scroll to position [275, 0]
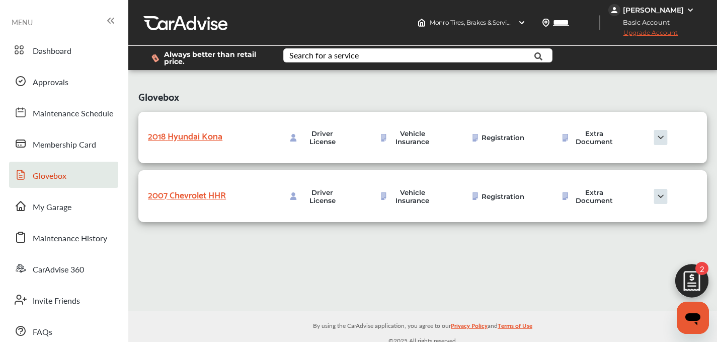
click at [655, 139] on img at bounding box center [661, 137] width 50 height 15
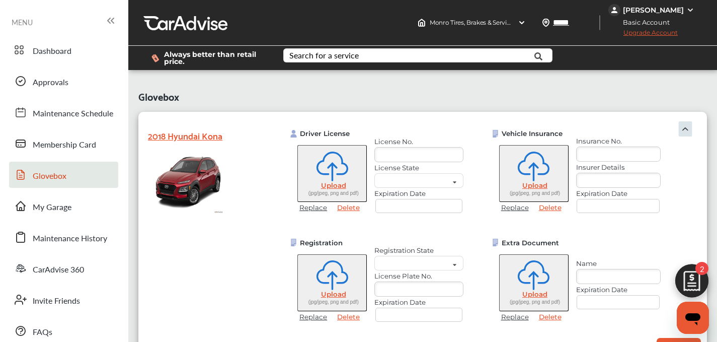
click at [186, 136] on div "2018 Hyundai Kona" at bounding box center [198, 135] width 101 height 16
click at [65, 212] on span "My Garage" at bounding box center [52, 207] width 39 height 13
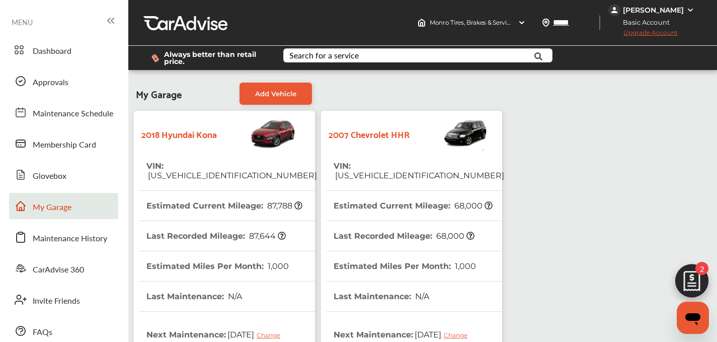
scroll to position [74, 0]
click at [208, 126] on strong "2018 Hyundai Kona" at bounding box center [179, 134] width 76 height 16
click at [166, 266] on thead "VIN : [US_VEHICLE_IDENTIFICATION_NUMBER] Estimated Current Mileage : 87,788 Las…" at bounding box center [228, 343] width 178 height 384
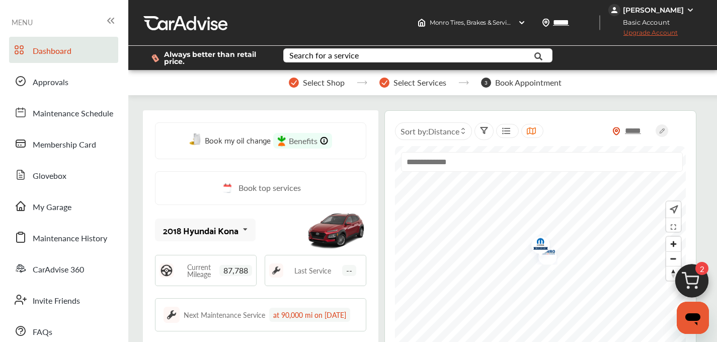
scroll to position [125, 0]
click at [689, 278] on img at bounding box center [692, 283] width 48 height 48
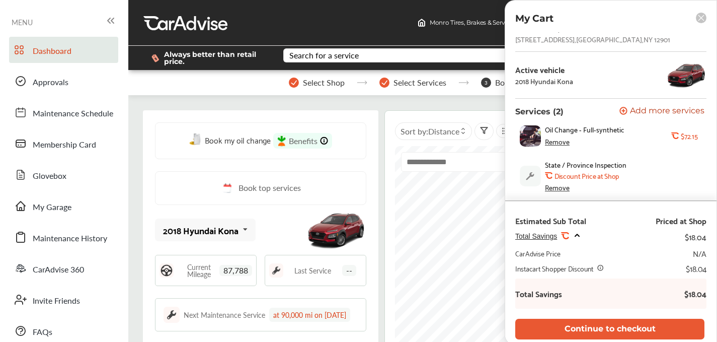
scroll to position [1, 0]
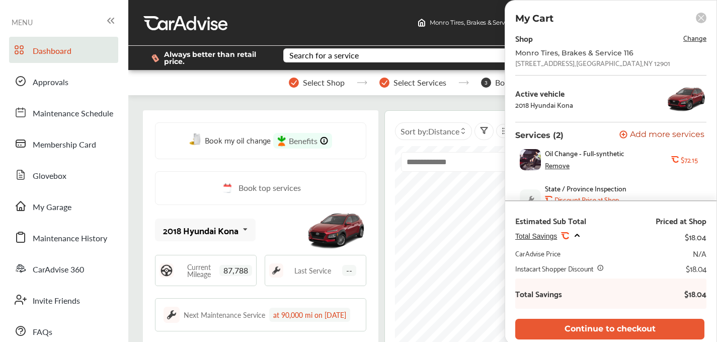
click at [686, 36] on span "Change" at bounding box center [695, 38] width 23 height 12
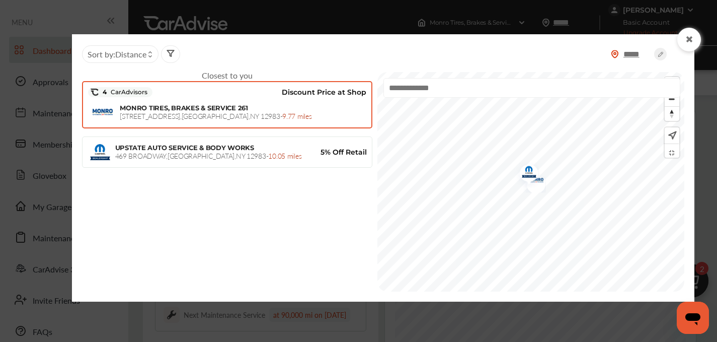
click at [222, 102] on div "MONRO TIRES, BRAKES & SERVICE [STREET_ADDRESS] - 9.77 miles" at bounding box center [227, 112] width 279 height 25
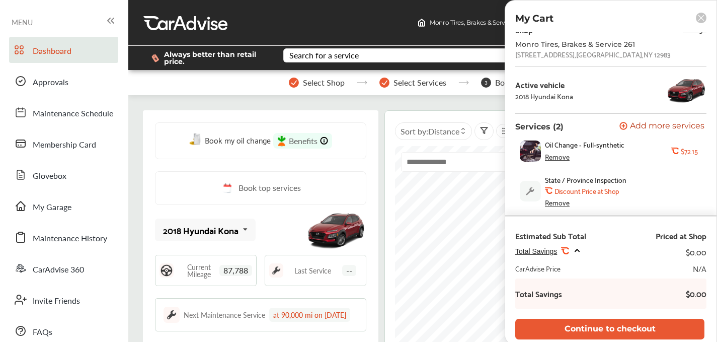
scroll to position [197, 0]
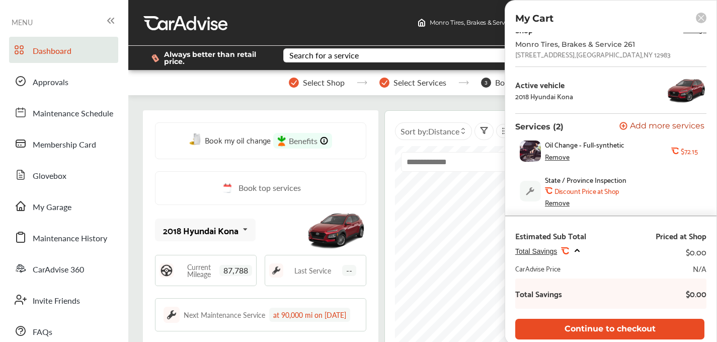
click at [613, 324] on button "Continue to checkout" at bounding box center [609, 329] width 189 height 21
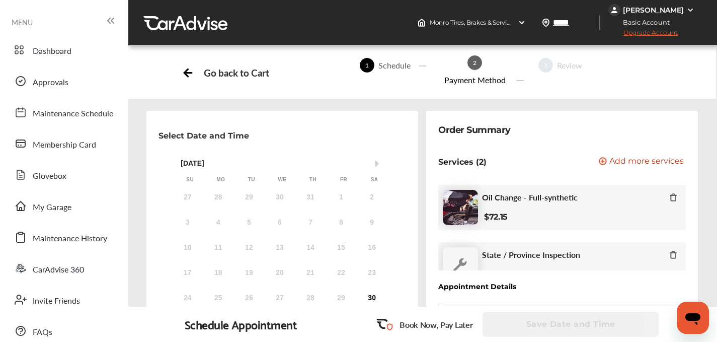
scroll to position [112, 0]
click at [369, 315] on div "6" at bounding box center [372, 323] width 16 height 16
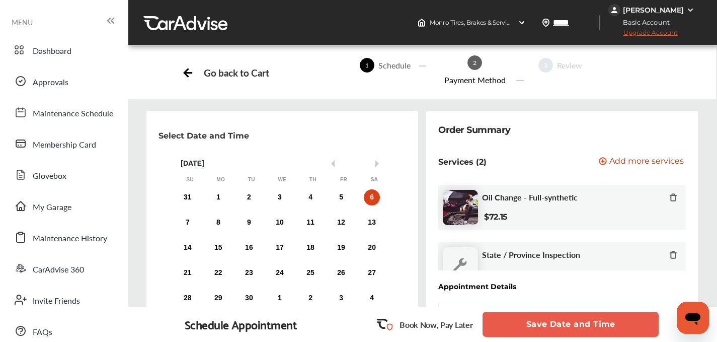
scroll to position [17, 0]
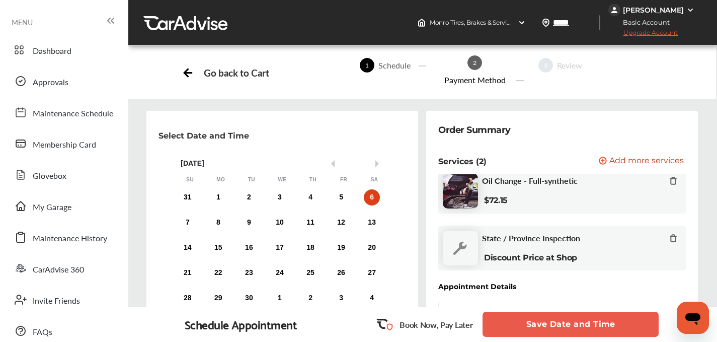
click at [662, 311] on span "Change" at bounding box center [661, 316] width 27 height 10
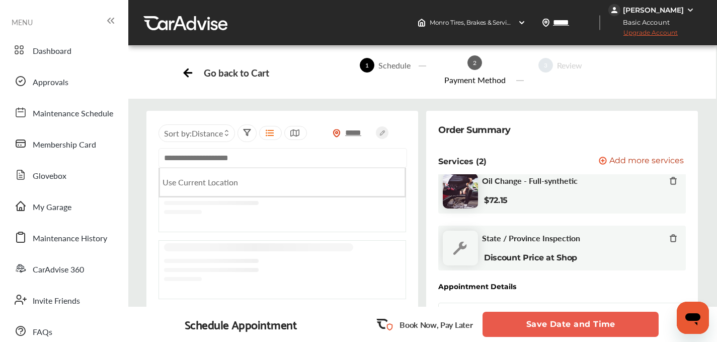
click at [255, 148] on input "text" at bounding box center [283, 158] width 249 height 20
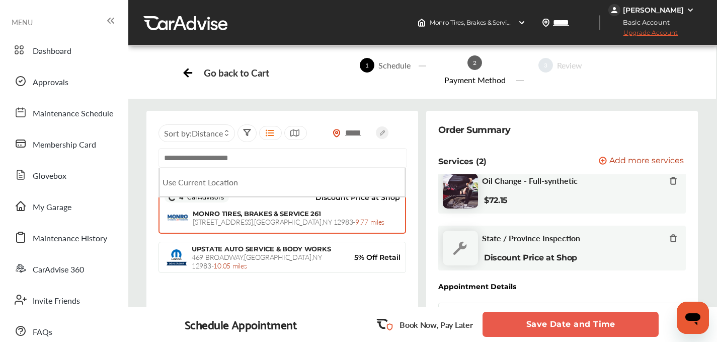
scroll to position [0, 0]
click at [186, 163] on input "text" at bounding box center [283, 158] width 249 height 20
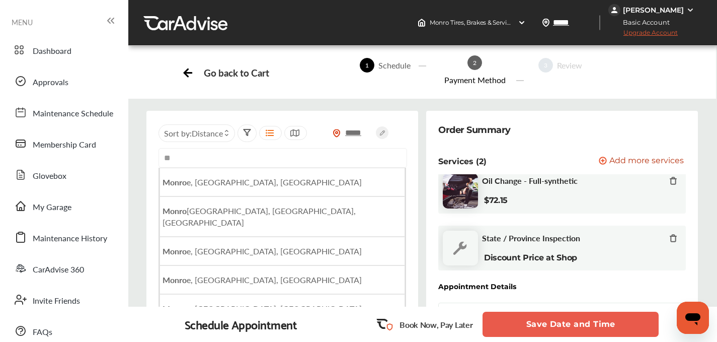
type input "*"
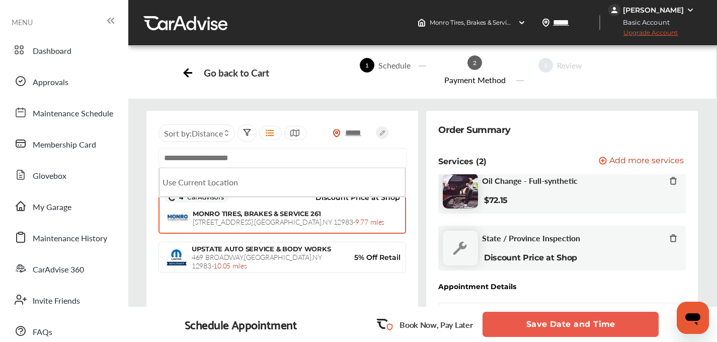
click at [300, 126] on div at bounding box center [295, 133] width 23 height 14
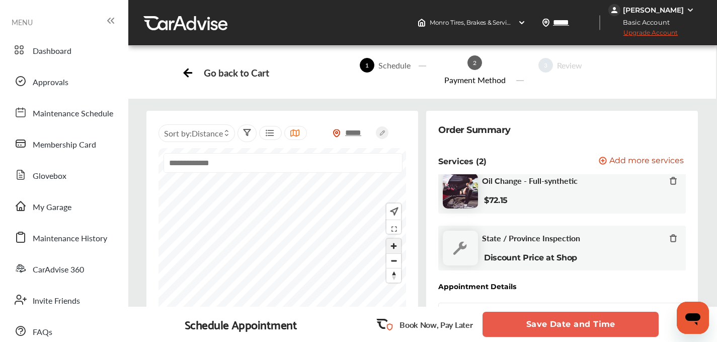
click at [399, 247] on span "Zoom in" at bounding box center [394, 246] width 15 height 15
click at [232, 167] on input "text" at bounding box center [283, 163] width 239 height 20
type input "***"
drag, startPoint x: 276, startPoint y: 254, endPoint x: 269, endPoint y: 217, distance: 37.9
click at [269, 217] on img "Map marker" at bounding box center [278, 222] width 27 height 30
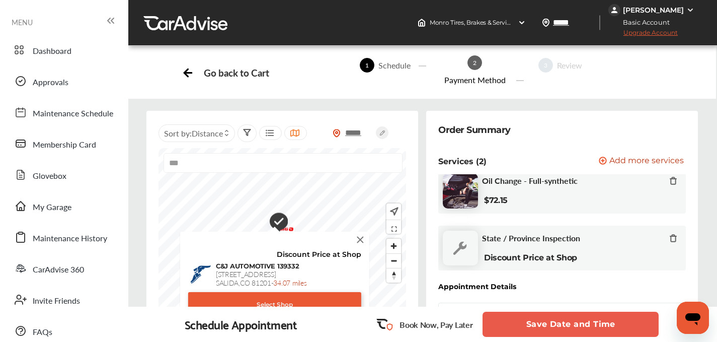
click at [220, 164] on input "***" at bounding box center [283, 163] width 239 height 20
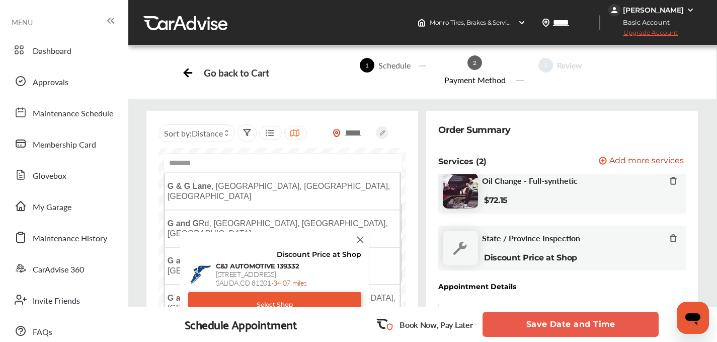
click at [362, 241] on img at bounding box center [360, 239] width 11 height 11
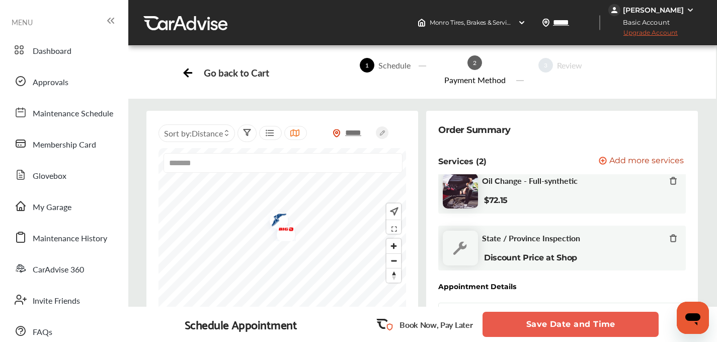
click at [222, 160] on input "*******" at bounding box center [283, 163] width 239 height 20
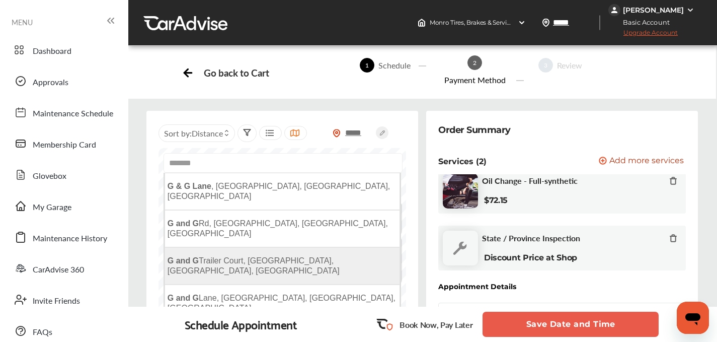
scroll to position [73, 0]
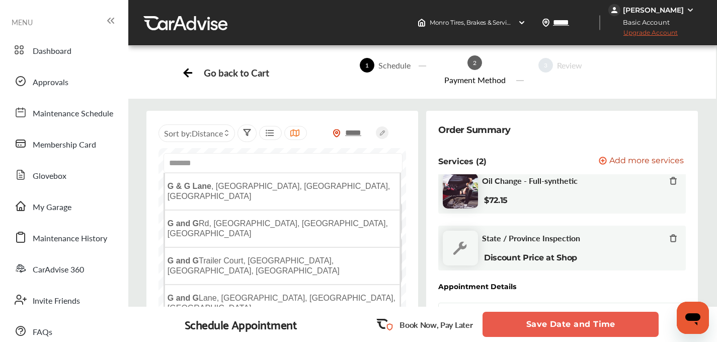
click at [225, 153] on input "*******" at bounding box center [283, 163] width 239 height 20
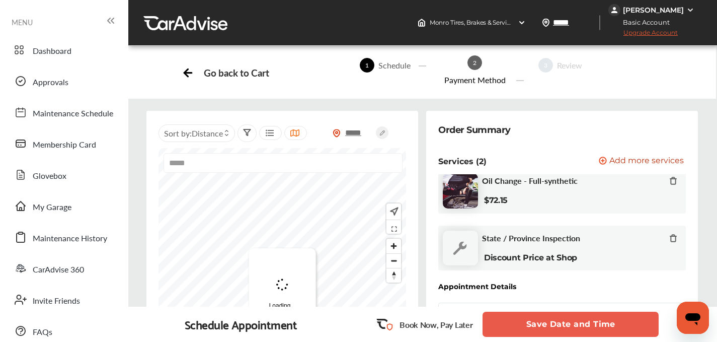
click at [202, 153] on input "*****" at bounding box center [283, 163] width 239 height 20
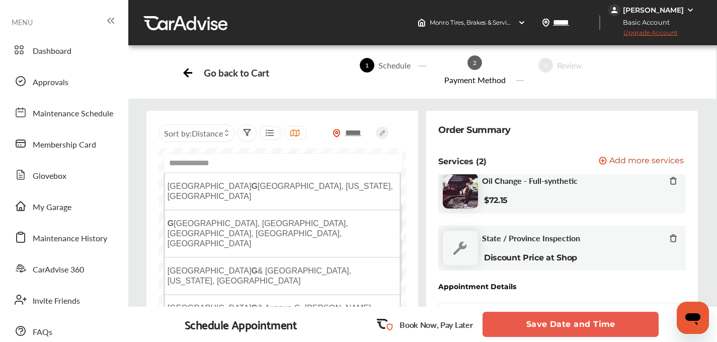
type input "**********"
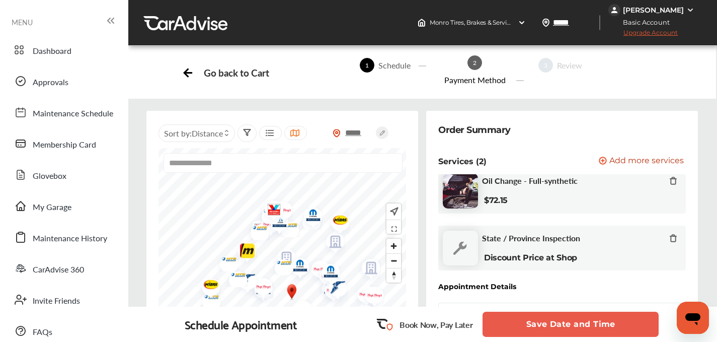
click at [235, 153] on input "**********" at bounding box center [283, 163] width 239 height 20
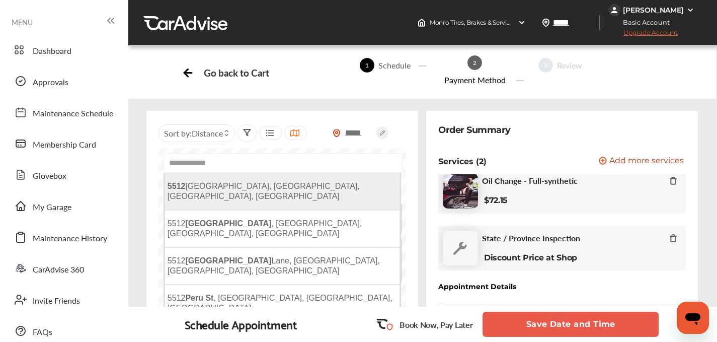
click at [308, 173] on li "[STREET_ADDRESS]" at bounding box center [283, 191] width 236 height 37
type input "**********"
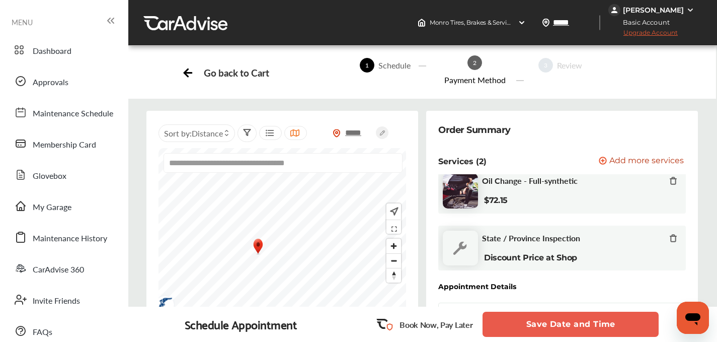
click at [166, 290] on img "Map marker" at bounding box center [161, 305] width 27 height 30
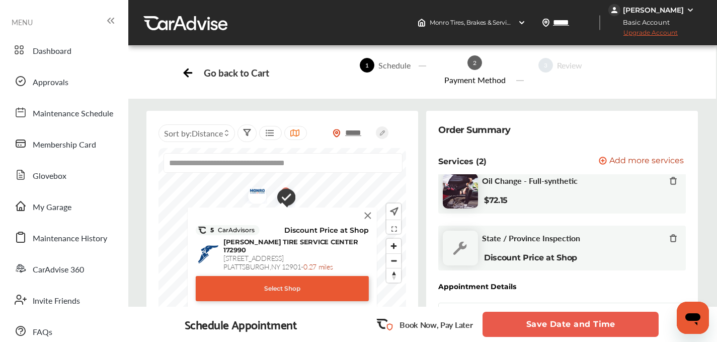
click at [369, 210] on img at bounding box center [367, 215] width 11 height 11
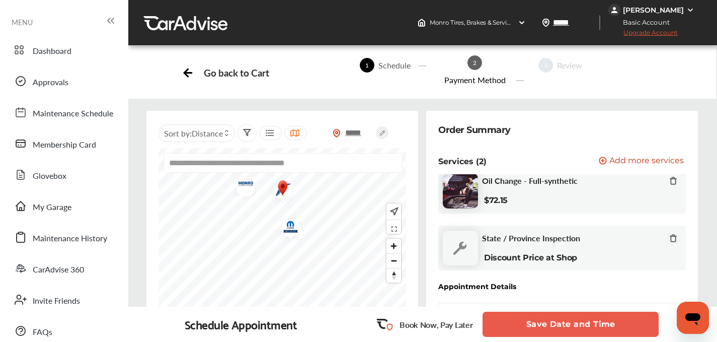
click at [289, 214] on img "Map marker" at bounding box center [287, 228] width 27 height 29
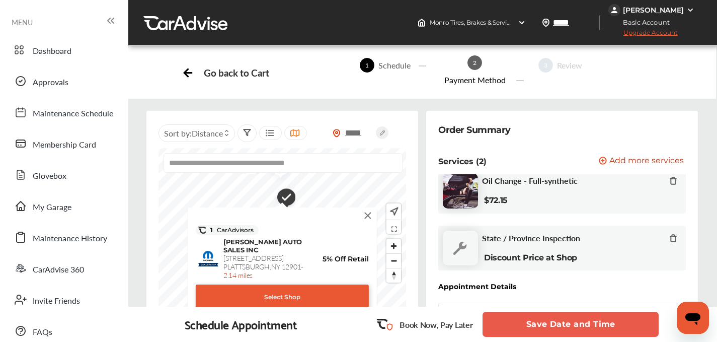
click at [368, 210] on img at bounding box center [367, 215] width 11 height 11
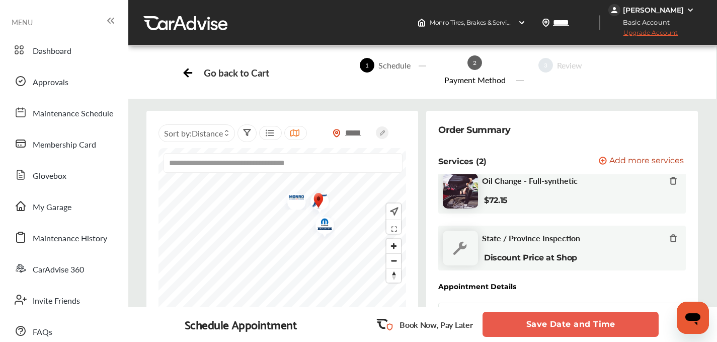
click at [393, 223] on icon at bounding box center [393, 227] width 11 height 8
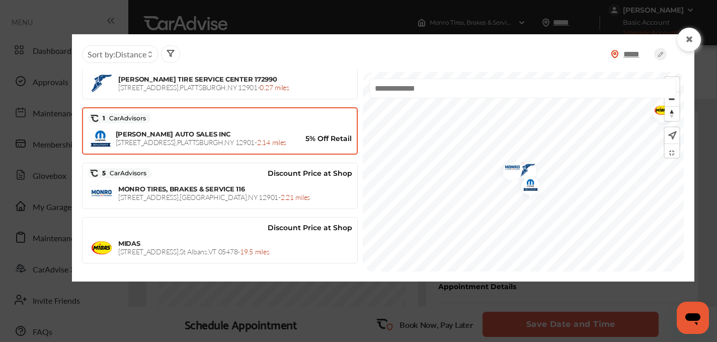
scroll to position [0, 0]
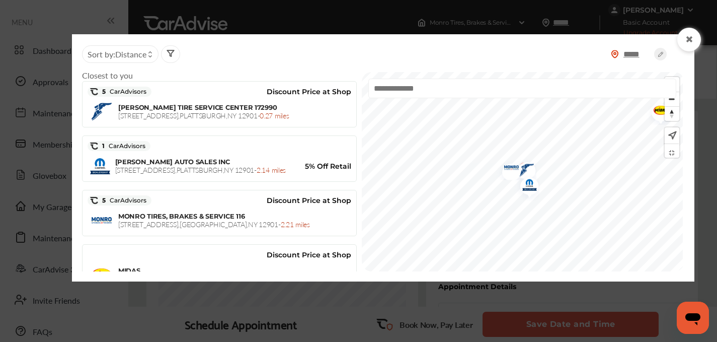
click at [437, 88] on input "text" at bounding box center [522, 89] width 308 height 20
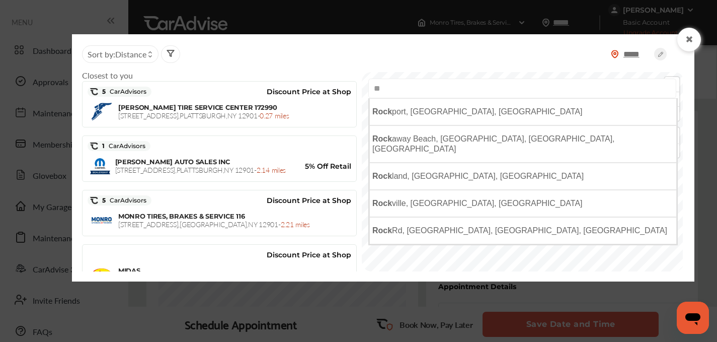
type input "*"
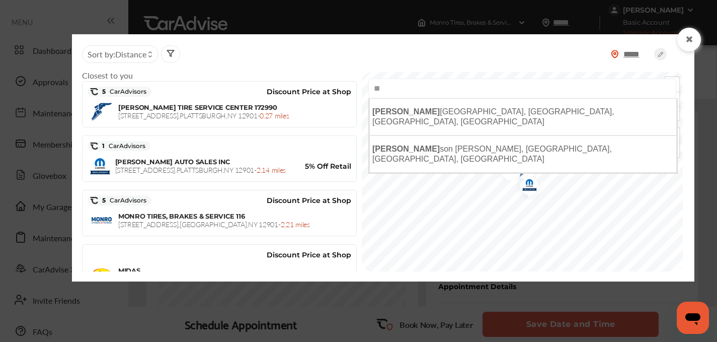
type input "*"
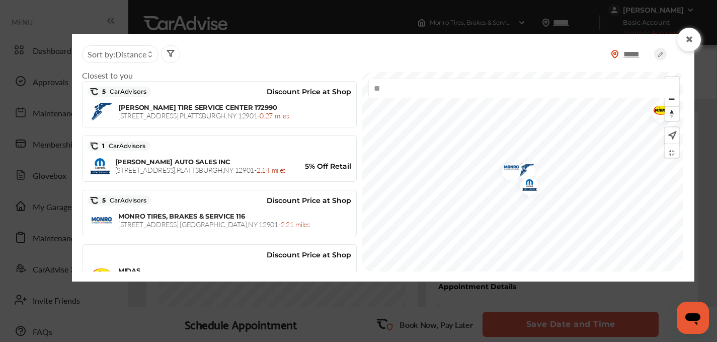
type input "*"
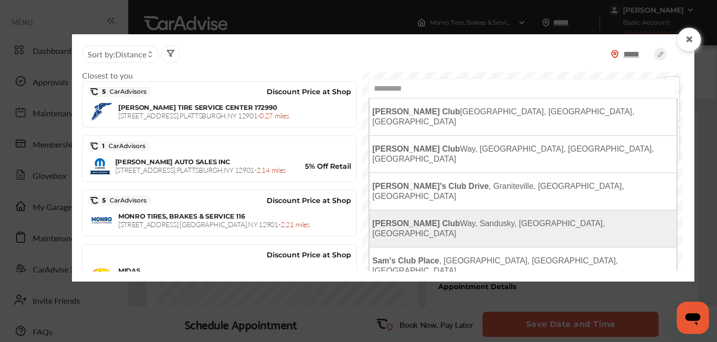
scroll to position [148, 0]
type input "*"
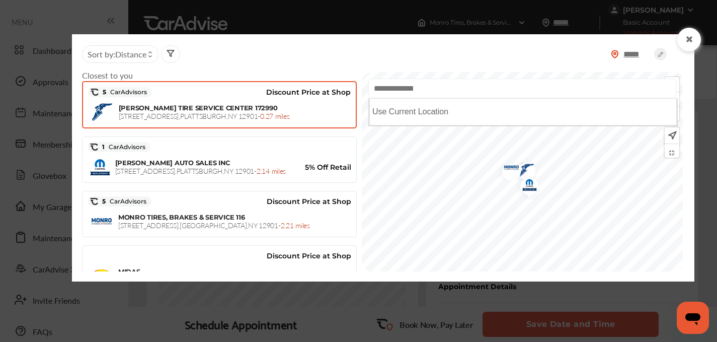
click at [316, 107] on div "[PERSON_NAME] TIRE SERVICE CENTER [STREET_ADDRESS] - 0.27 miles" at bounding box center [235, 112] width 233 height 17
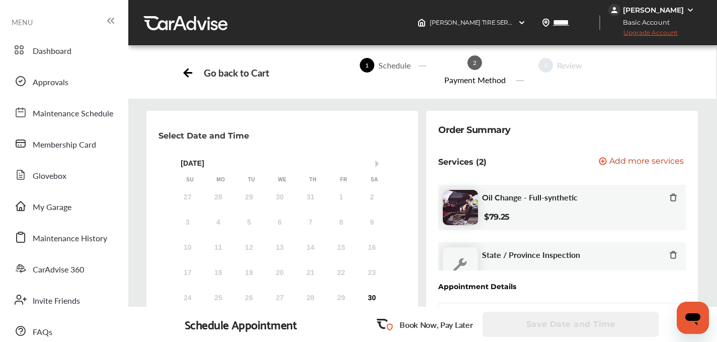
scroll to position [17, 0]
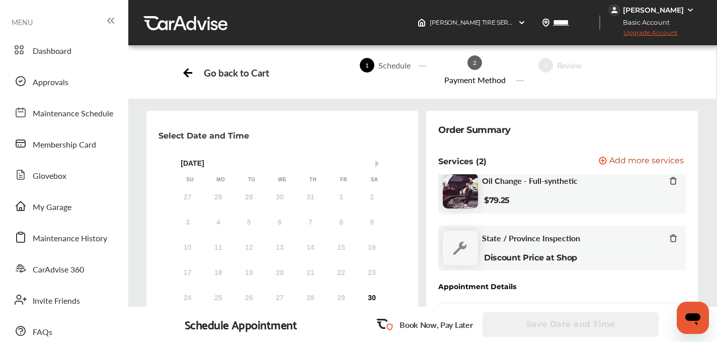
click at [371, 315] on div "6" at bounding box center [372, 323] width 16 height 16
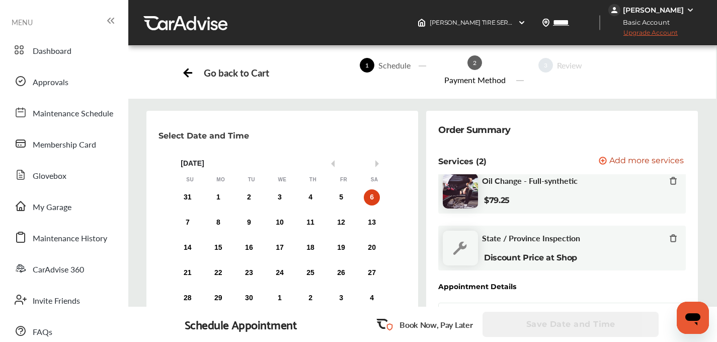
scroll to position [150, 0]
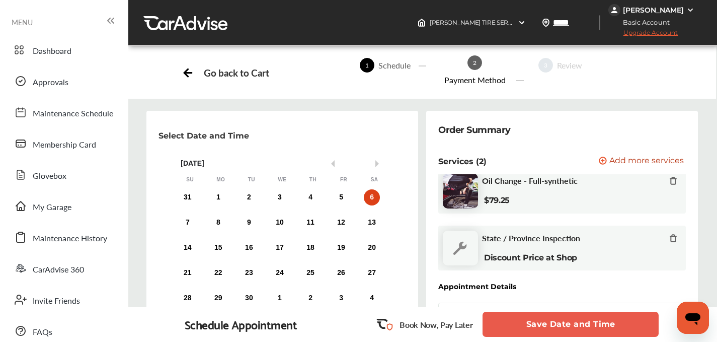
scroll to position [333, 0]
click at [551, 320] on button "Save Date and Time" at bounding box center [571, 324] width 176 height 25
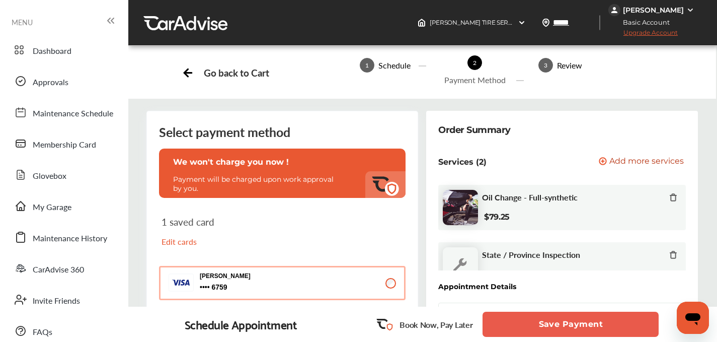
scroll to position [60, 0]
click at [176, 236] on p "Edit cards" at bounding box center [220, 242] width 116 height 12
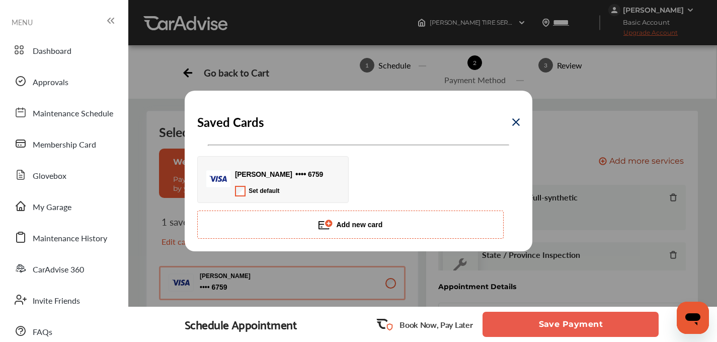
click at [299, 222] on button "Add new card" at bounding box center [350, 224] width 307 height 28
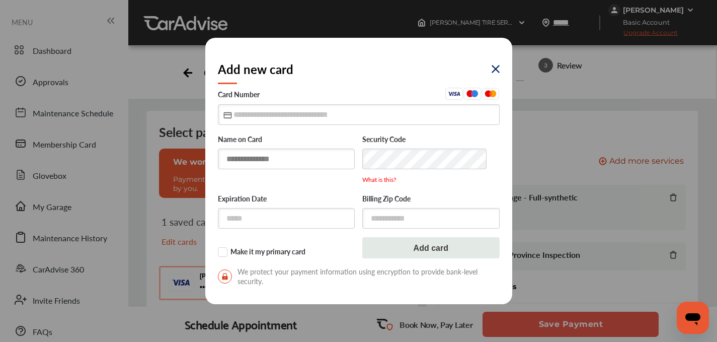
click at [260, 151] on input "text" at bounding box center [286, 158] width 137 height 21
click at [250, 116] on input "text" at bounding box center [359, 114] width 282 height 21
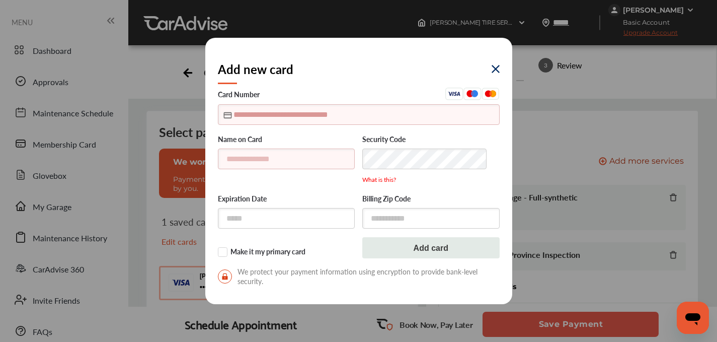
type input "**********"
type input "*****"
click at [290, 162] on input "text" at bounding box center [286, 158] width 137 height 21
click at [267, 128] on div "Name on Card" at bounding box center [286, 156] width 137 height 65
click at [261, 118] on input "text" at bounding box center [359, 114] width 282 height 21
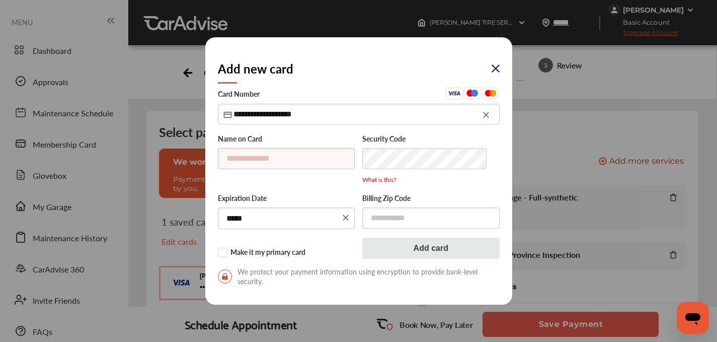
type input "**********"
click at [308, 155] on input "text" at bounding box center [286, 157] width 137 height 21
type input "**********"
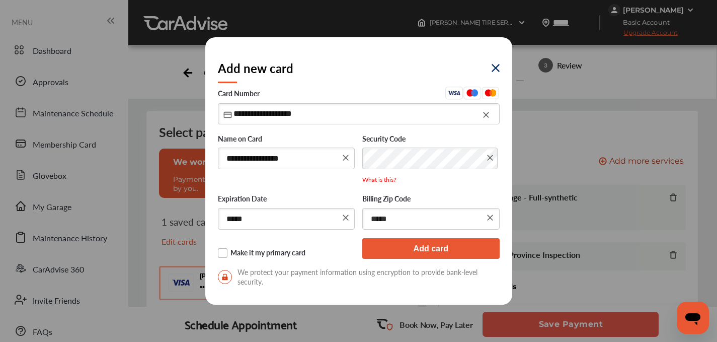
type input "*****"
click at [266, 254] on label "Make it my primary card" at bounding box center [286, 253] width 137 height 10
click at [392, 244] on button "Add card" at bounding box center [430, 248] width 137 height 21
click at [435, 252] on button "Add card" at bounding box center [430, 248] width 137 height 21
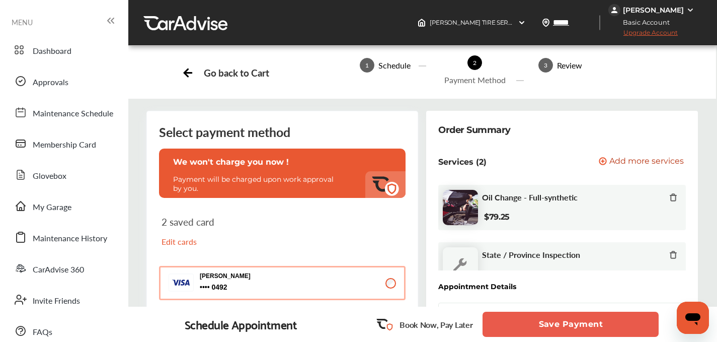
scroll to position [277, 0]
click at [556, 320] on button "Save Payment" at bounding box center [571, 324] width 176 height 25
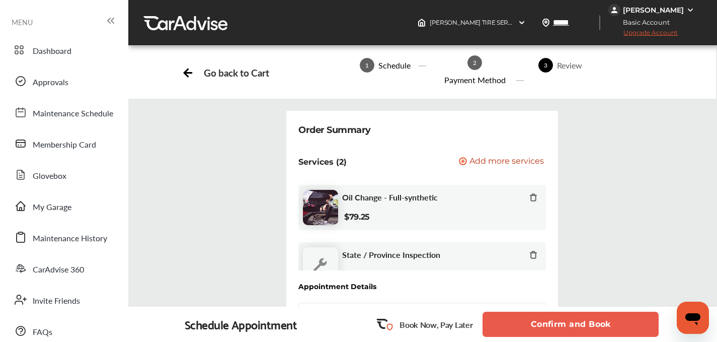
scroll to position [102, 0]
click at [540, 320] on button "Confirm and Book" at bounding box center [571, 324] width 176 height 25
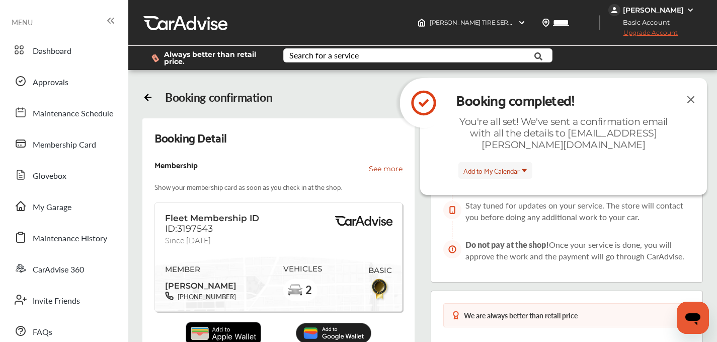
scroll to position [58, 0]
click at [216, 322] on img at bounding box center [224, 333] width 76 height 23
